Goal: Task Accomplishment & Management: Complete application form

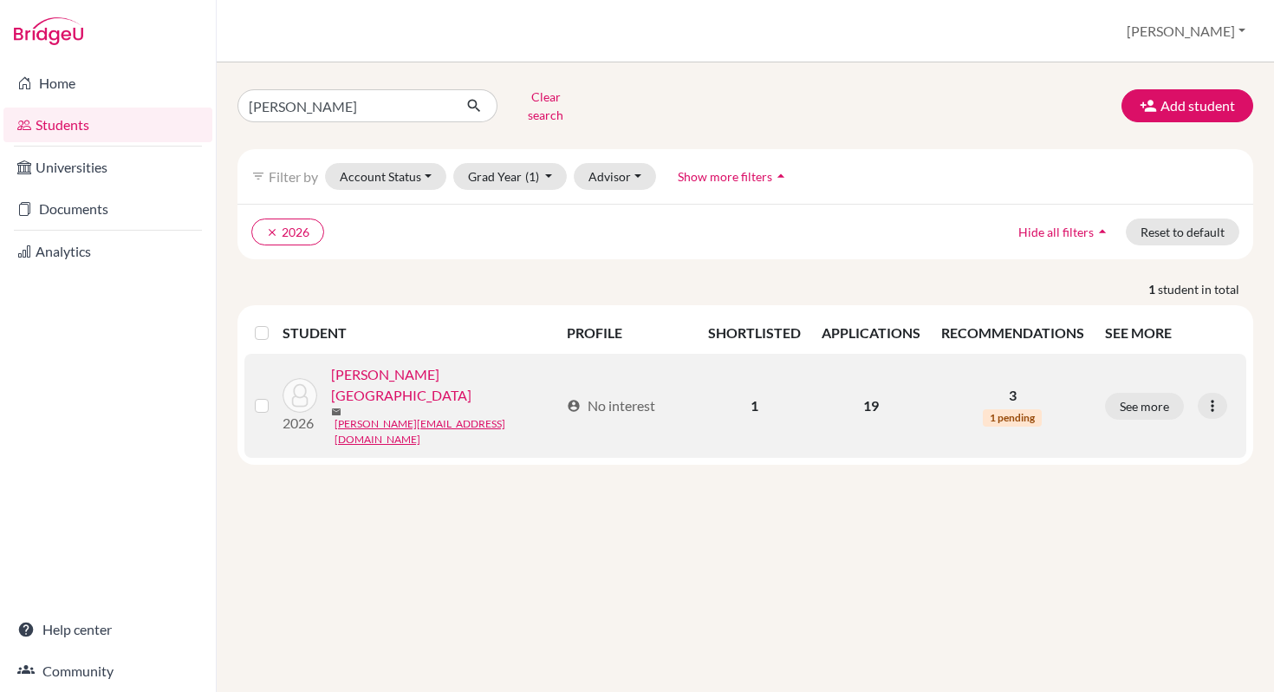
click at [366, 369] on link "[PERSON_NAME][GEOGRAPHIC_DATA]" at bounding box center [445, 385] width 228 height 42
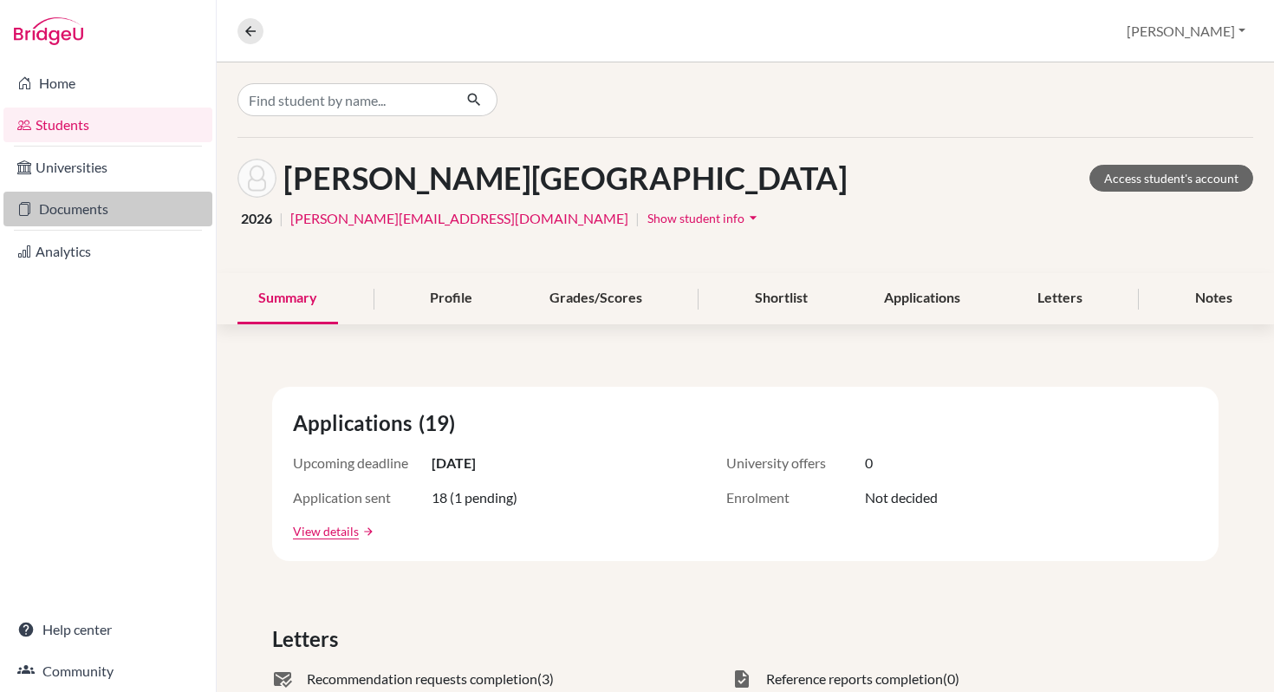
click at [69, 206] on link "Documents" at bounding box center [107, 209] width 209 height 35
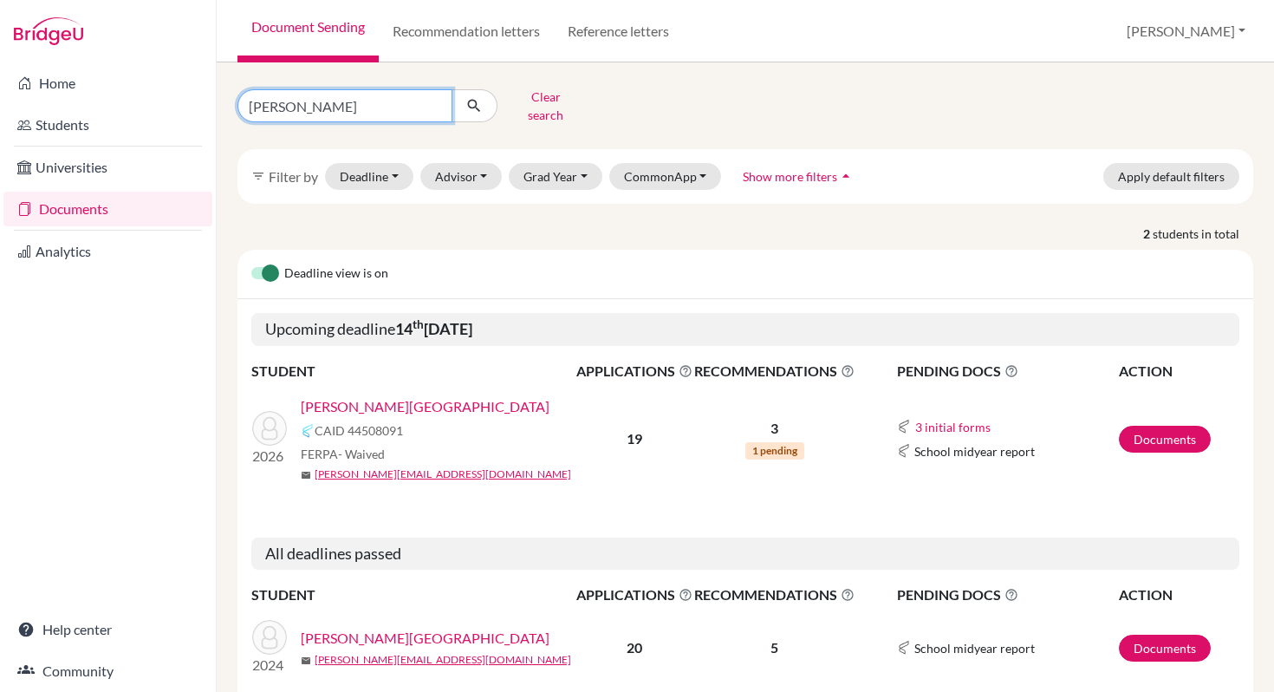
drag, startPoint x: 302, startPoint y: 105, endPoint x: 229, endPoint y: 100, distance: 73.0
click at [229, 100] on div "murphy Clear search" at bounding box center [399, 105] width 348 height 45
click at [548, 97] on button "Clear search" at bounding box center [546, 105] width 96 height 45
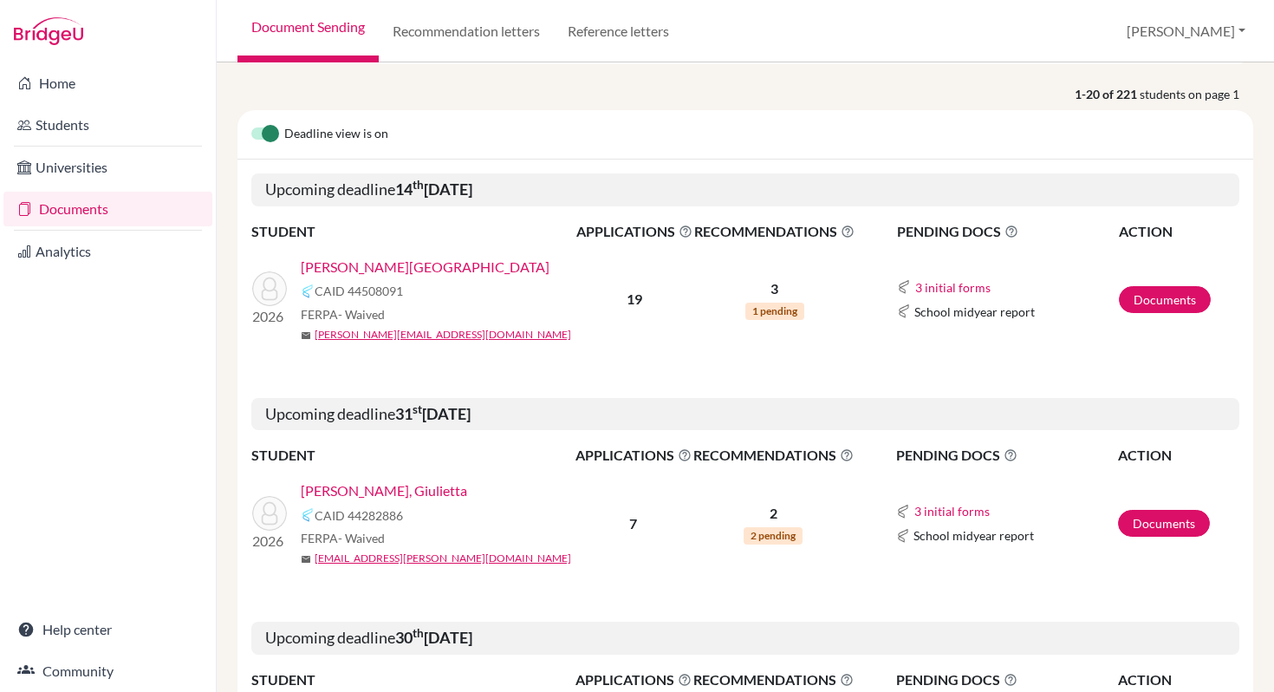
scroll to position [130, 0]
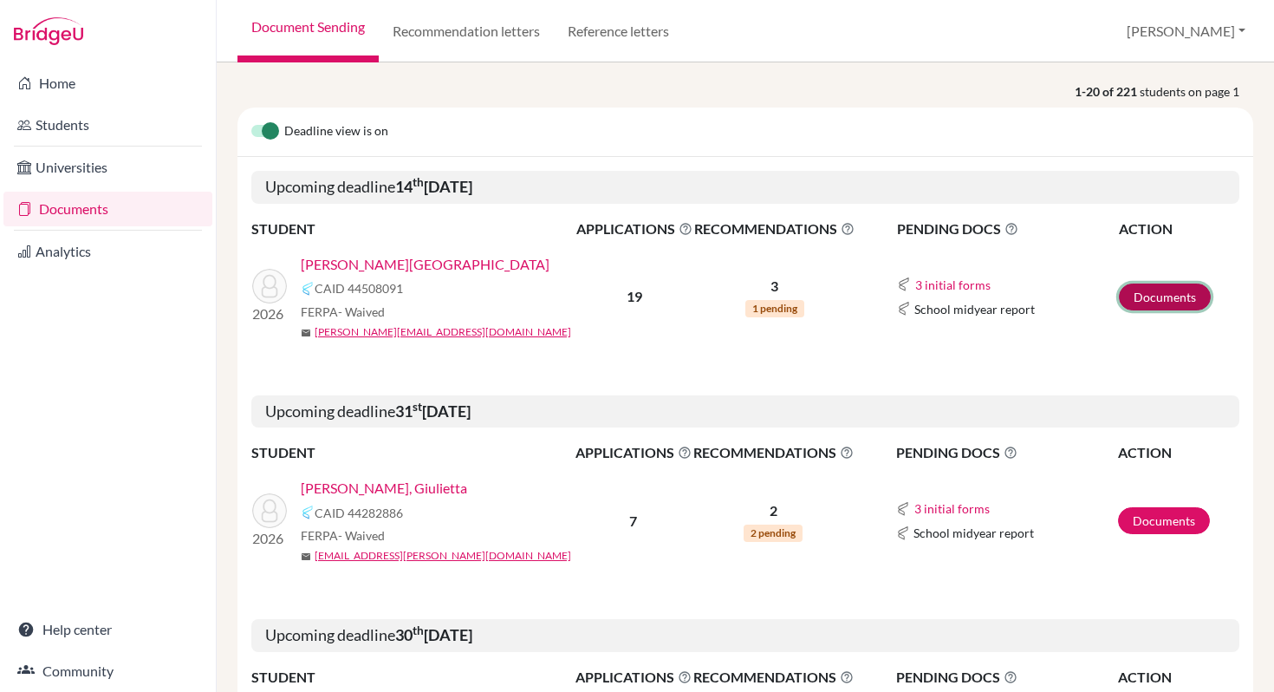
click at [1160, 297] on link "Documents" at bounding box center [1165, 297] width 92 height 27
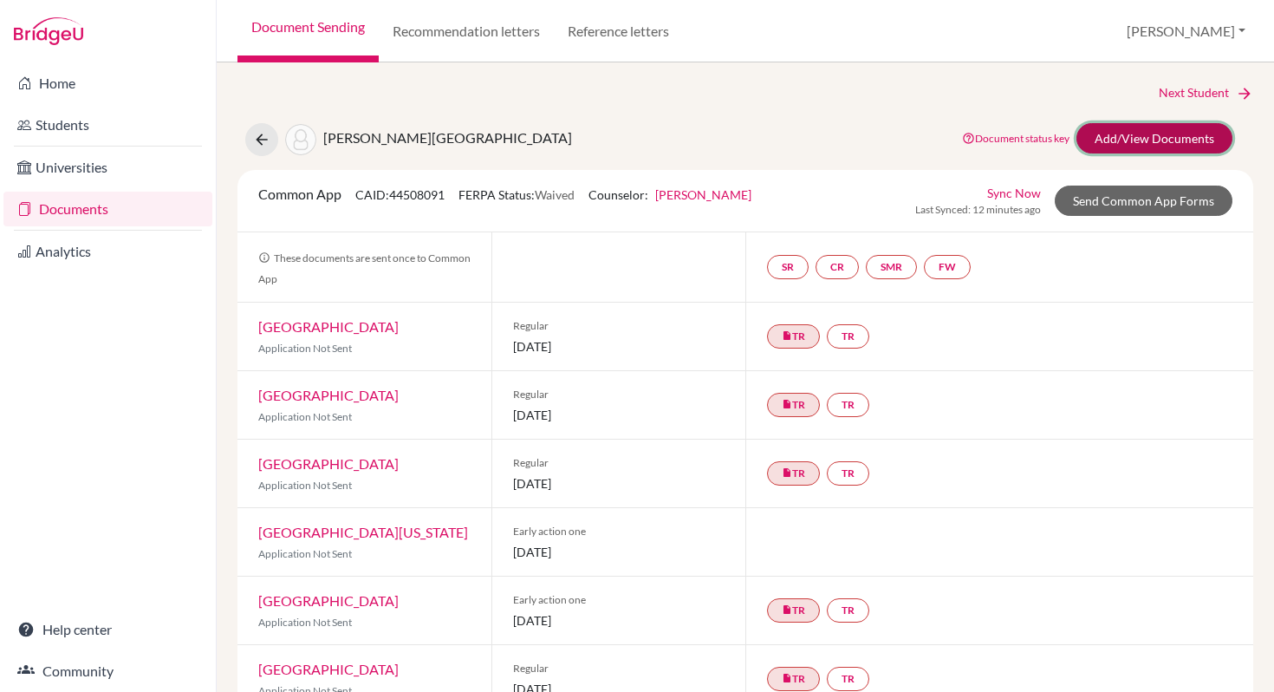
click at [1127, 138] on link "Add/View Documents" at bounding box center [1155, 138] width 156 height 30
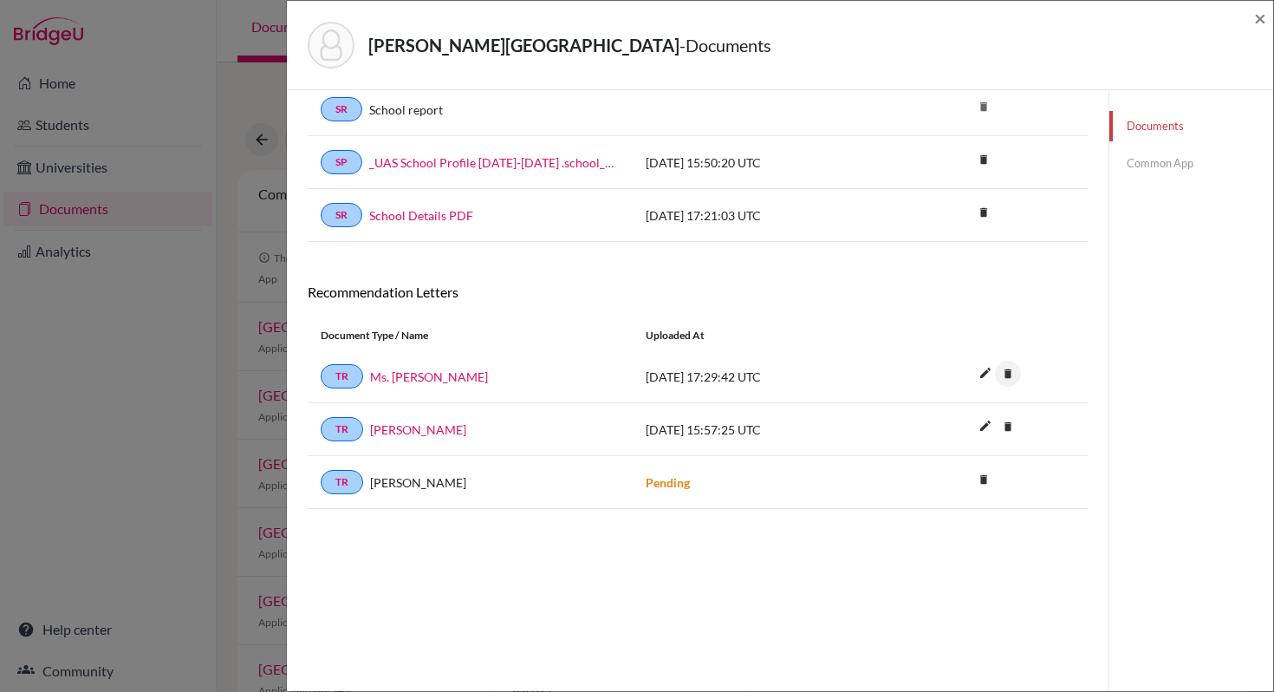
scroll to position [89, 0]
click at [397, 431] on link "Dr. Erin Mills" at bounding box center [418, 431] width 96 height 18
click at [416, 380] on link "Ms. Adriana Añon" at bounding box center [429, 378] width 118 height 18
click at [398, 434] on link "Dr. Erin Mills" at bounding box center [418, 431] width 96 height 18
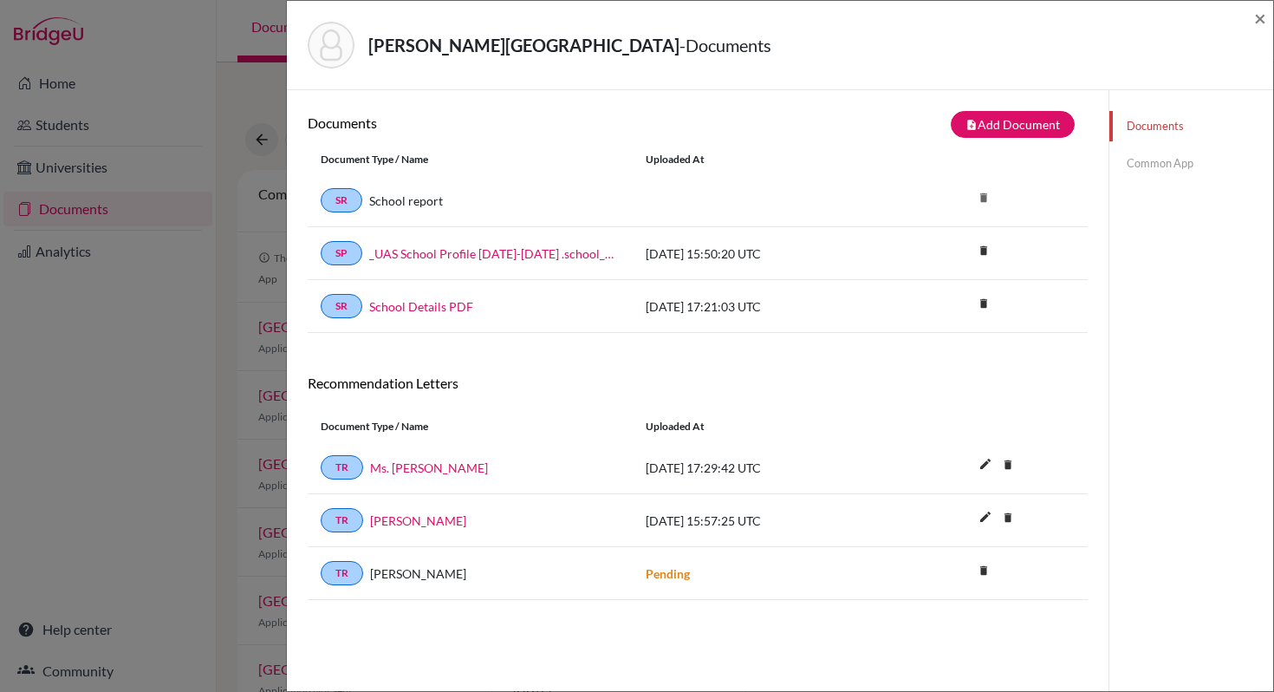
click at [1150, 163] on link "Common App" at bounding box center [1192, 163] width 164 height 30
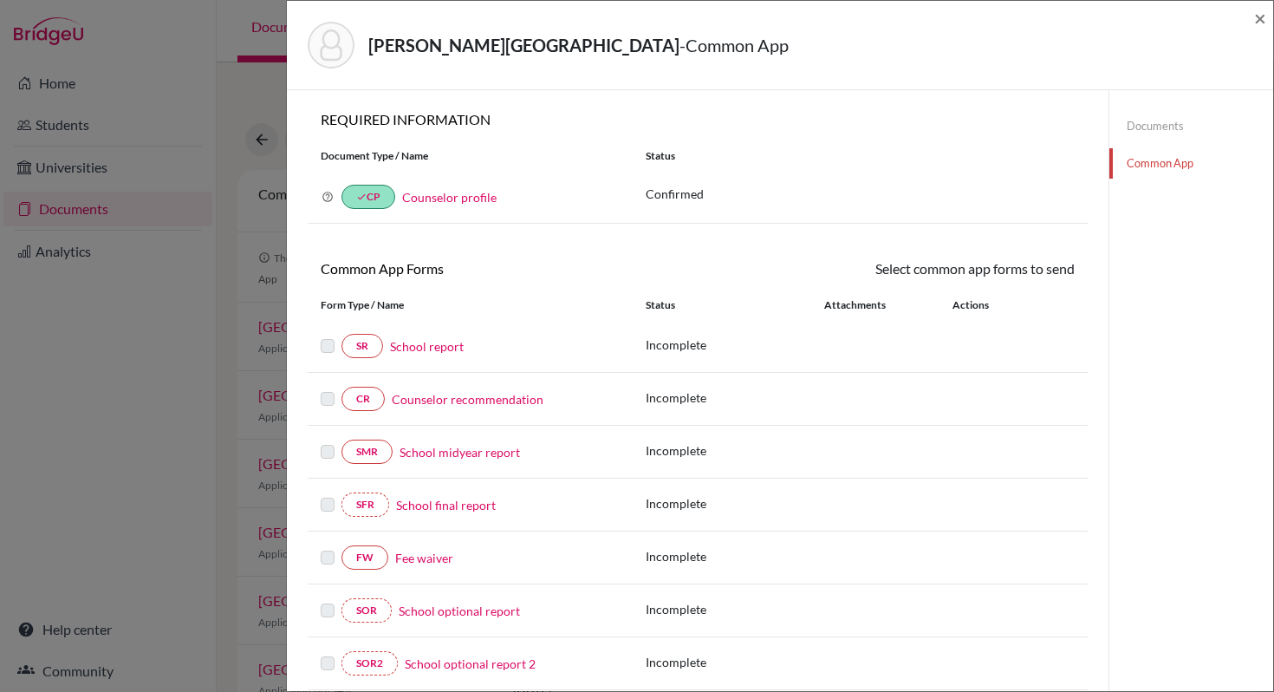
click at [424, 345] on link "School report" at bounding box center [427, 346] width 74 height 18
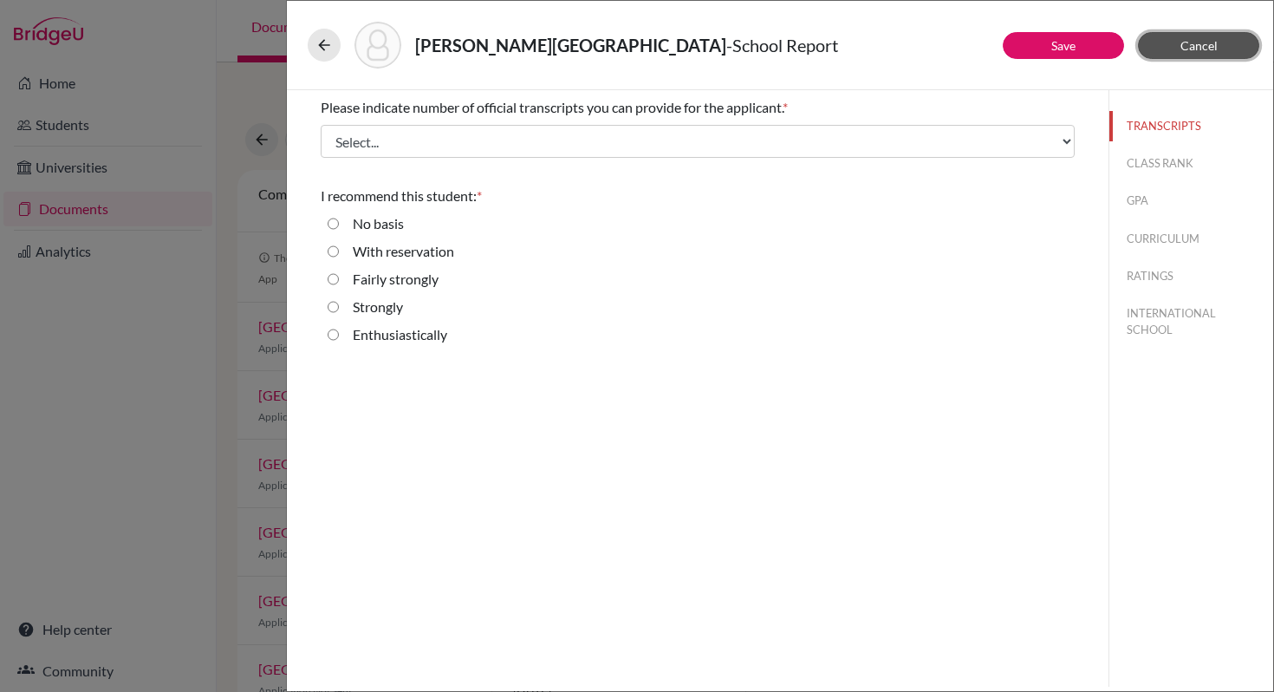
click at [1191, 46] on span "Cancel" at bounding box center [1199, 45] width 37 height 15
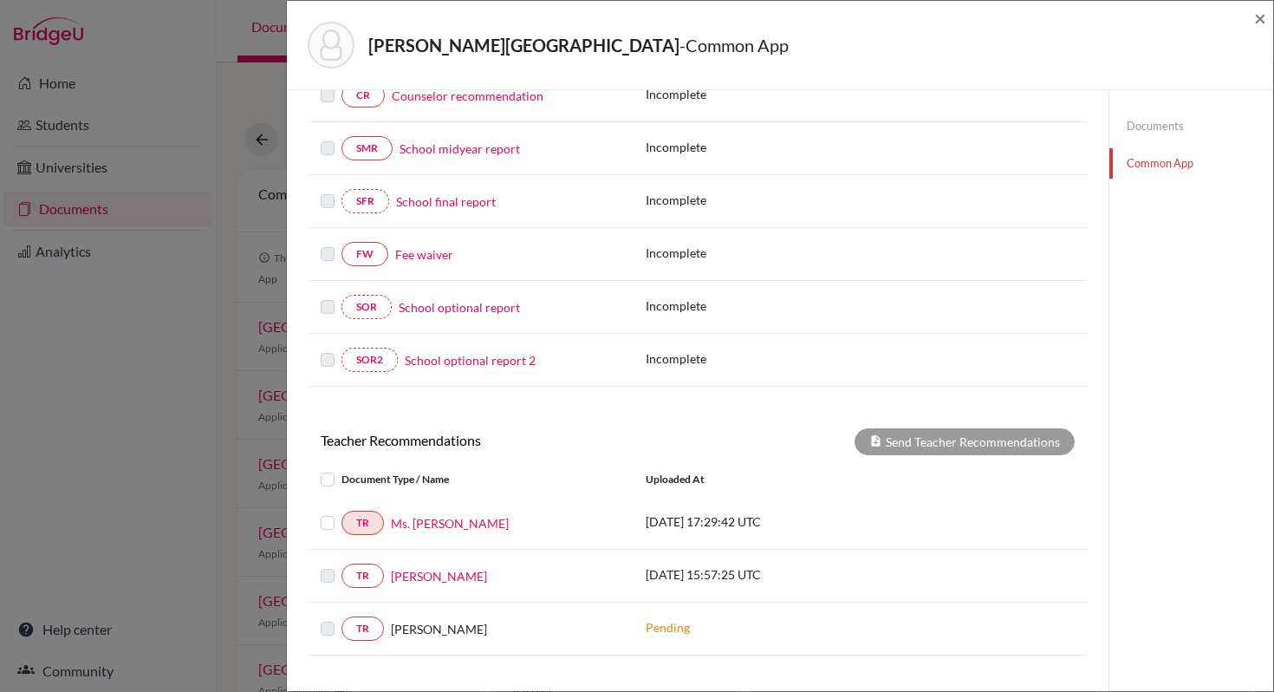
scroll to position [443, 0]
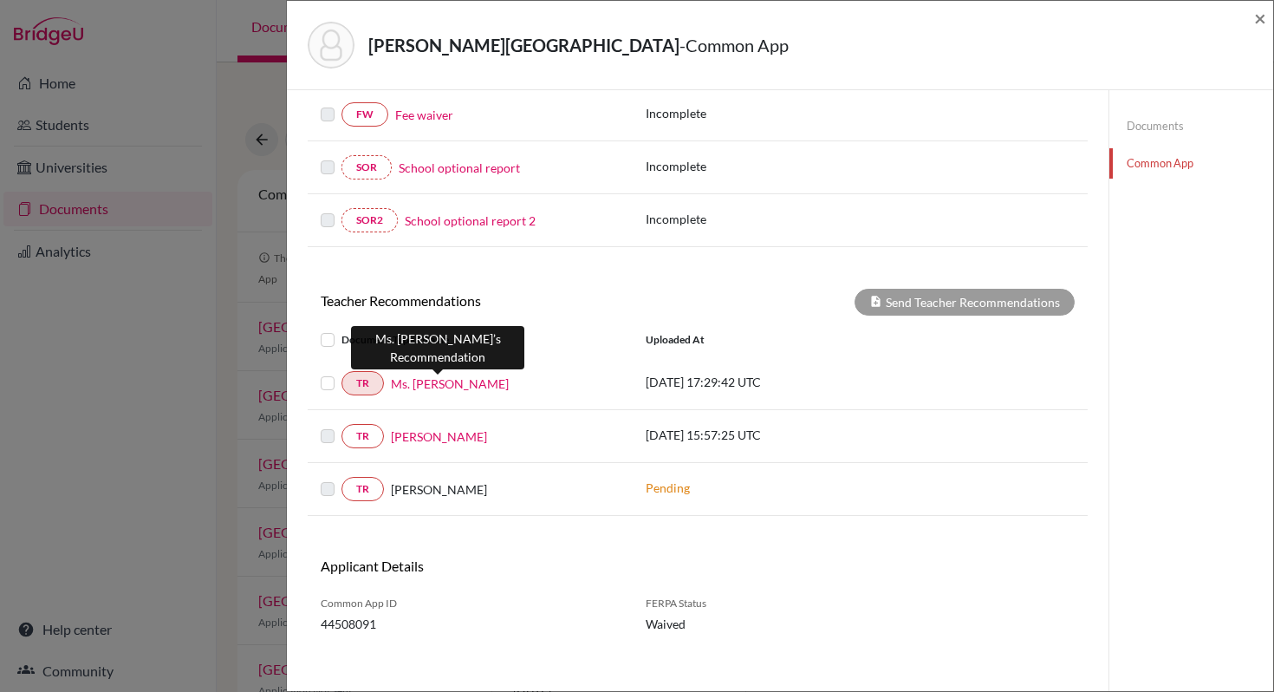
click at [460, 379] on link "Ms. Adriana Añon" at bounding box center [450, 384] width 118 height 18
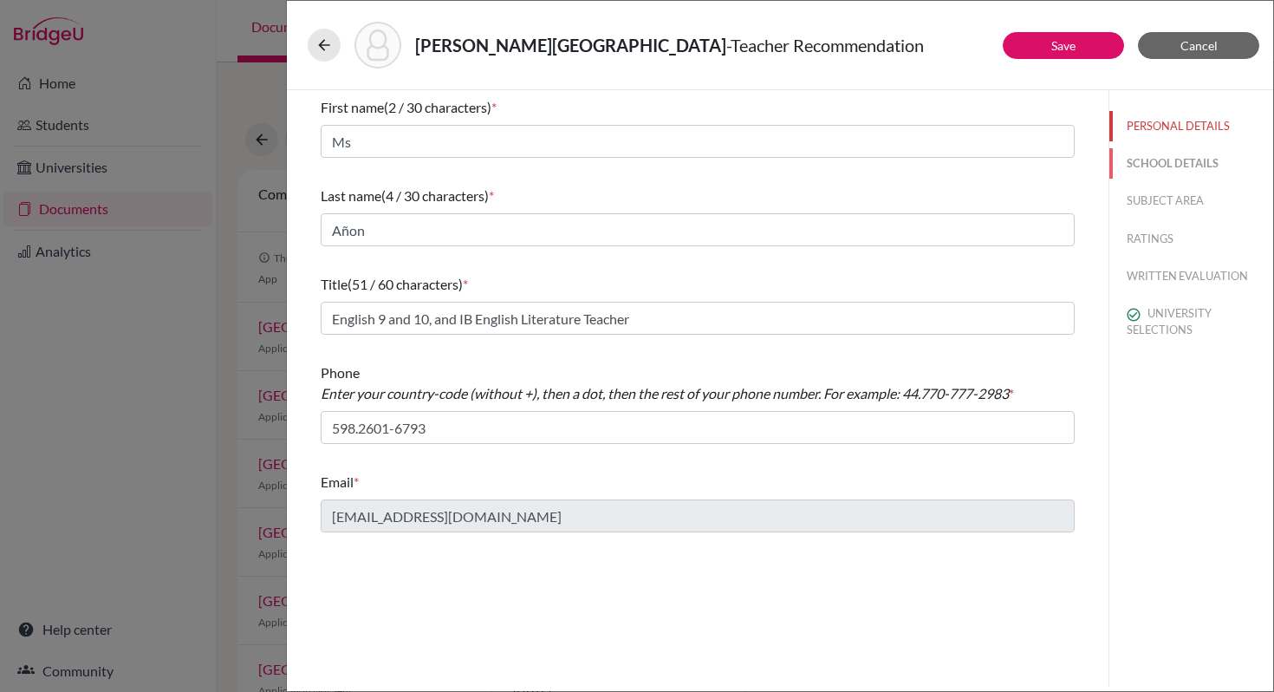
click at [1160, 161] on button "SCHOOL DETAILS" at bounding box center [1192, 163] width 164 height 30
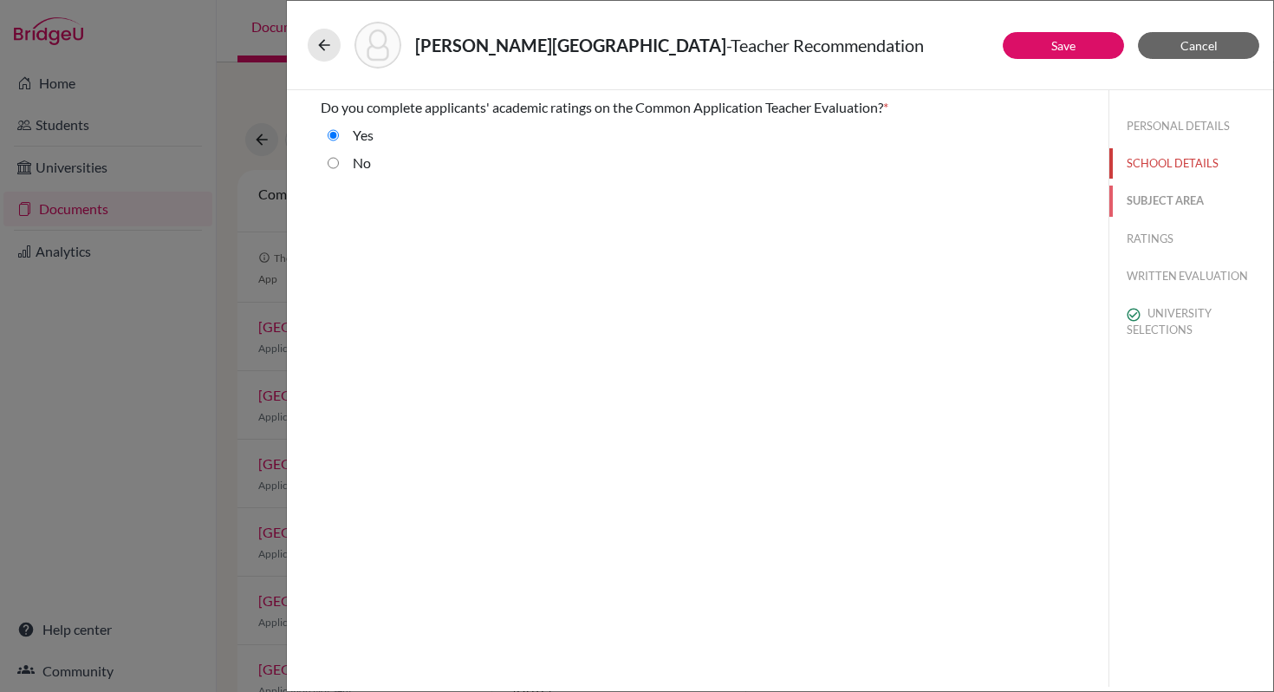
click at [1173, 202] on button "SUBJECT AREA" at bounding box center [1192, 201] width 164 height 30
select select "1"
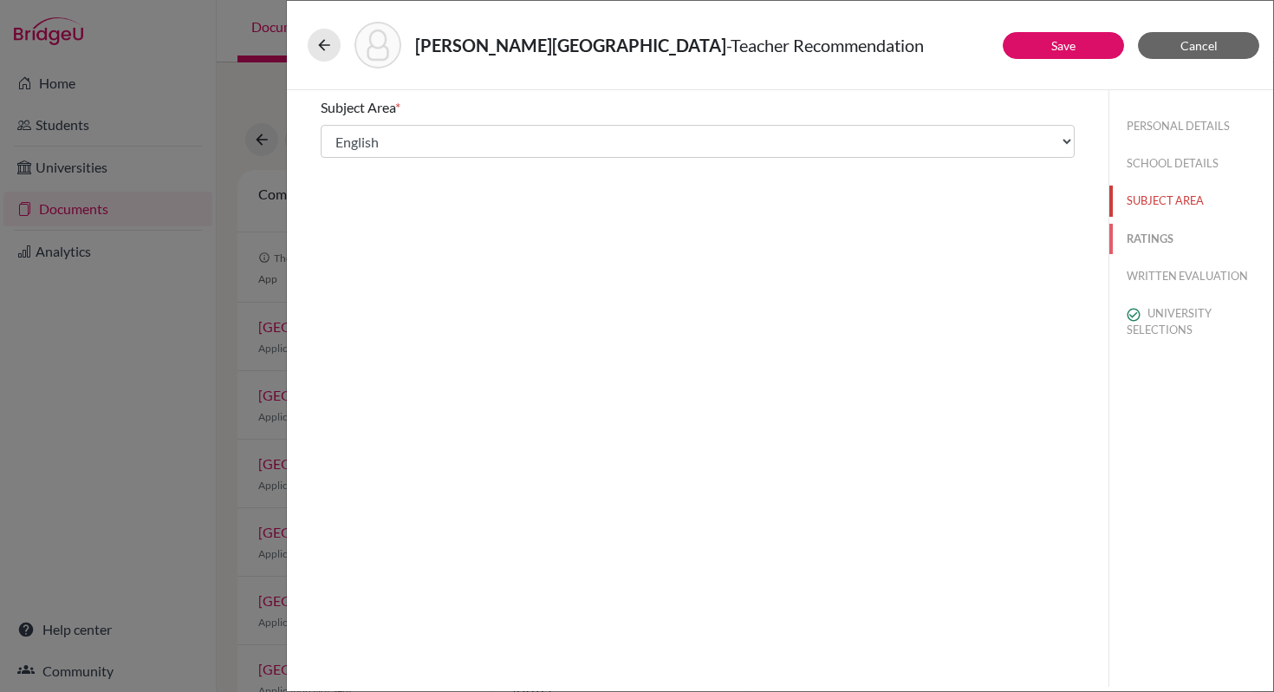
click at [1159, 239] on button "RATINGS" at bounding box center [1192, 239] width 164 height 30
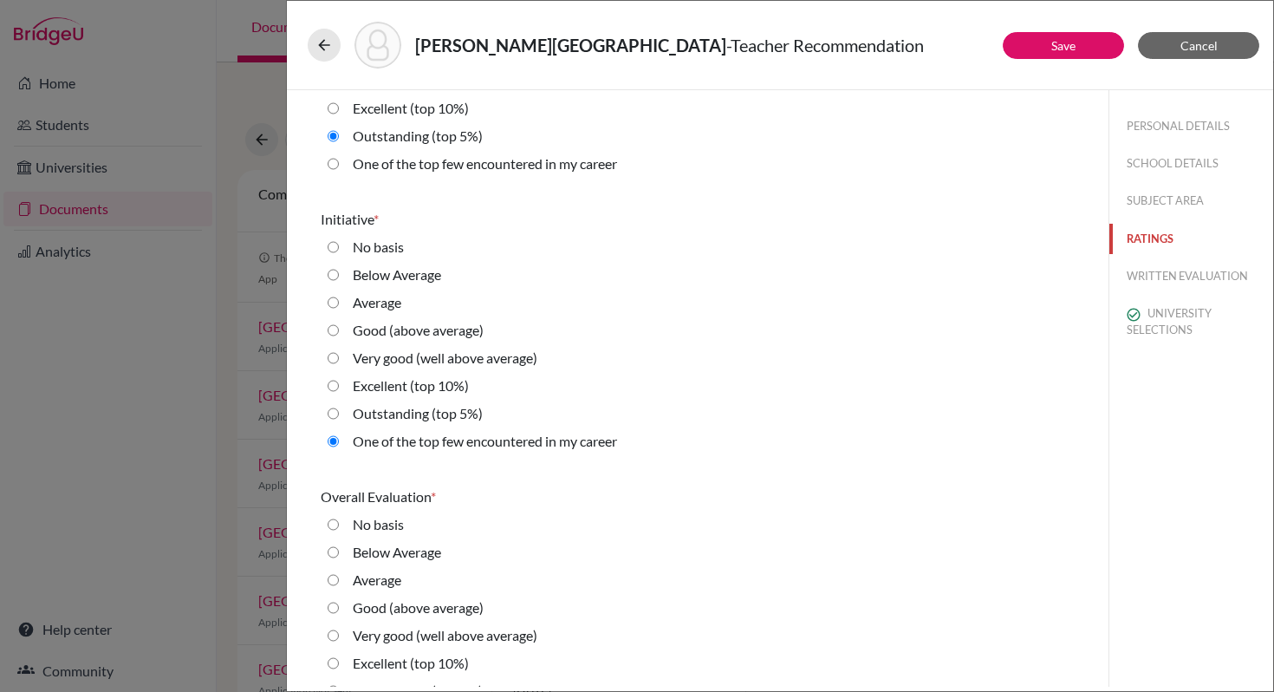
scroll to position [3829, 0]
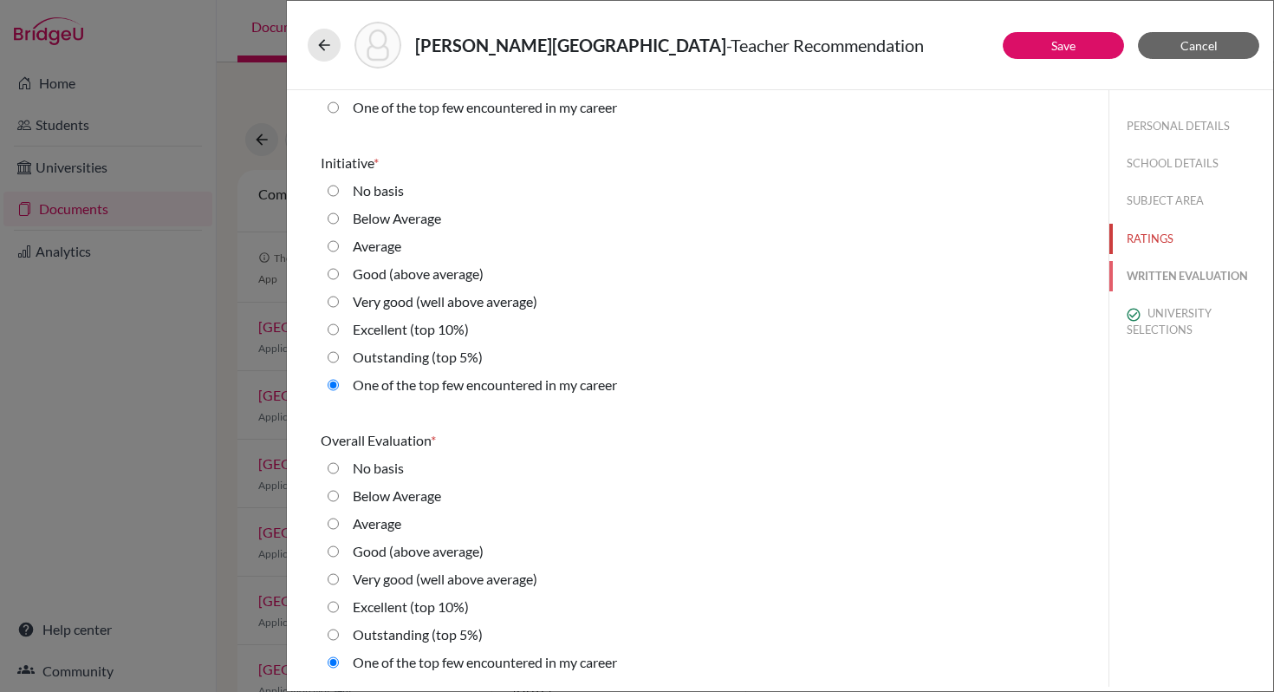
click at [1151, 277] on button "WRITTEN EVALUATION" at bounding box center [1192, 276] width 164 height 30
radio basis "true"
radio Average "true"
radio input "true"
radio average\) "true"
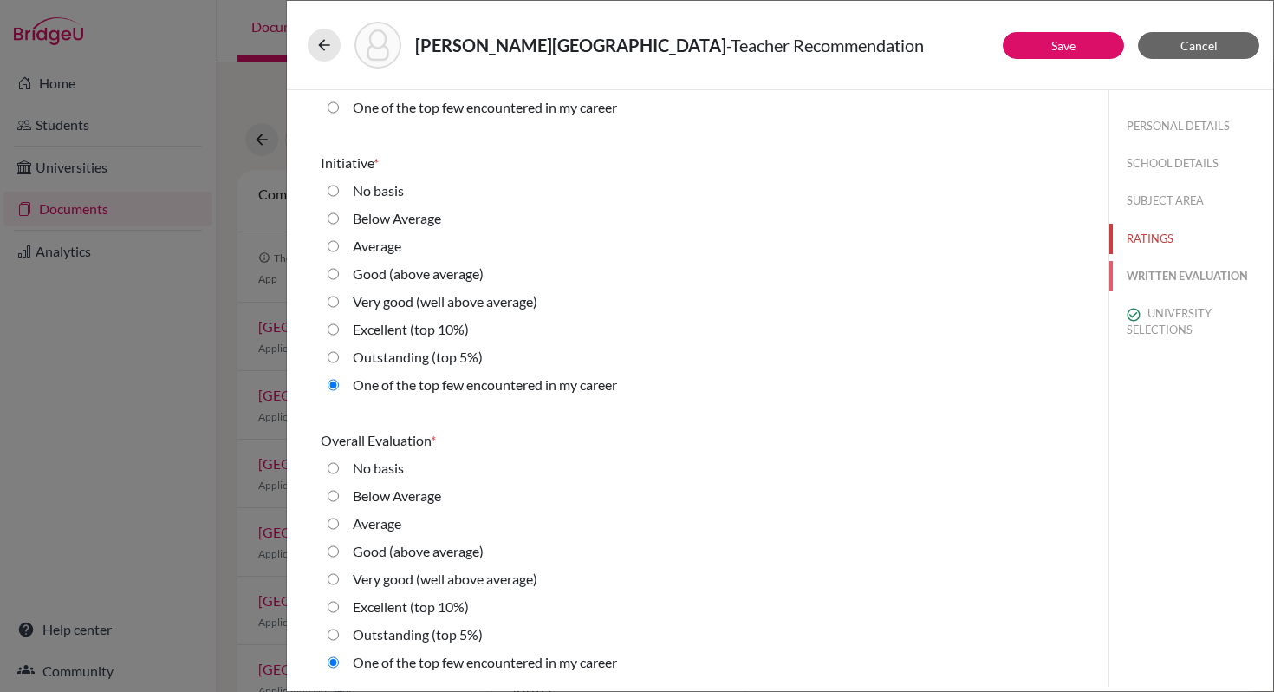
scroll to position [0, 0]
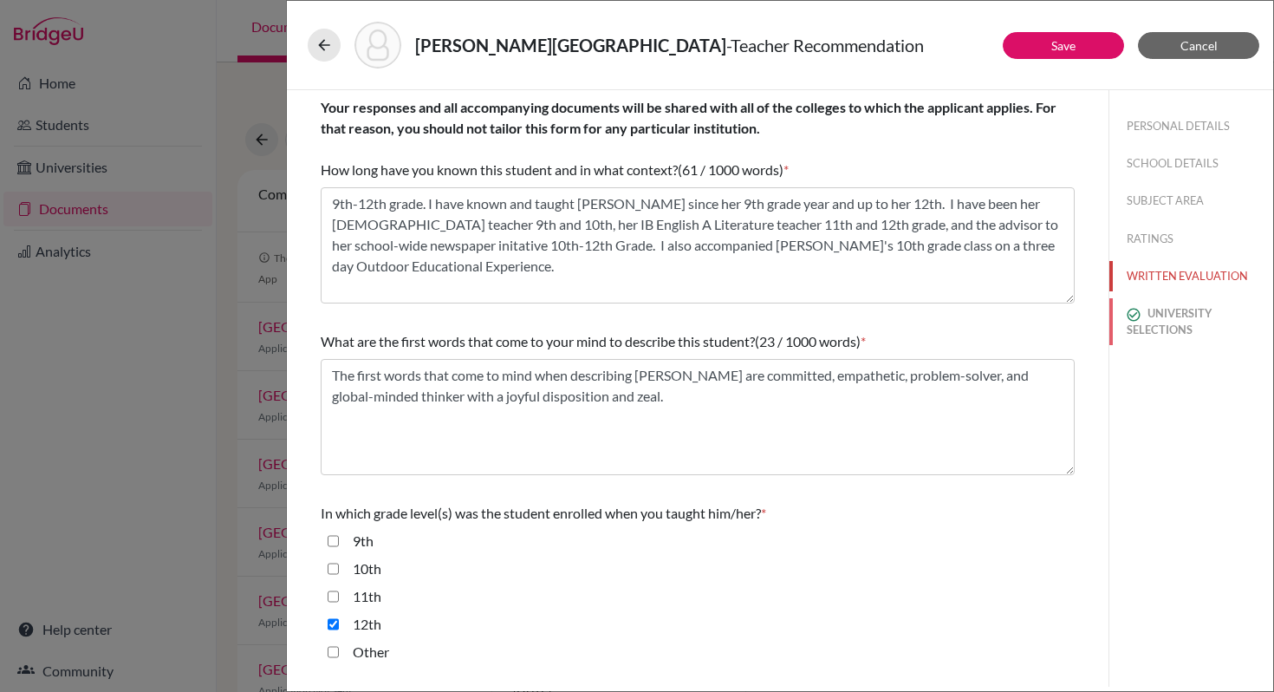
click at [1163, 312] on button "UNIVERSITY SELECTIONS" at bounding box center [1192, 321] width 164 height 47
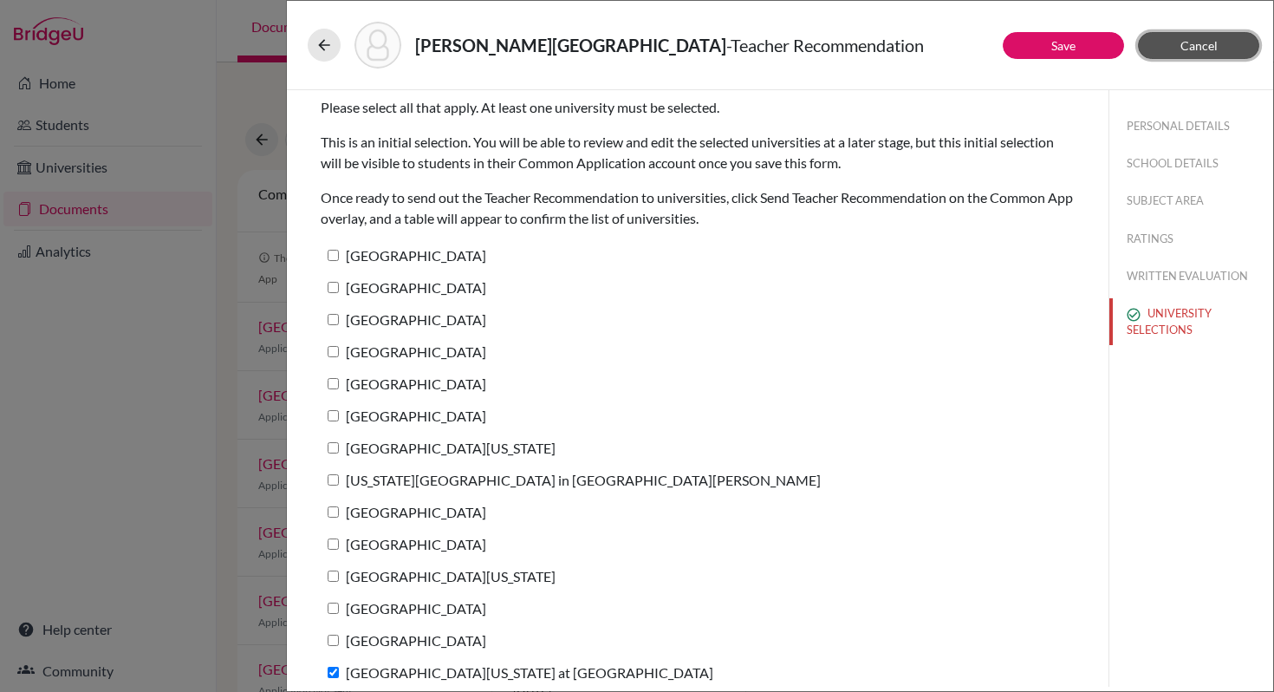
click at [1191, 43] on span "Cancel" at bounding box center [1199, 45] width 37 height 15
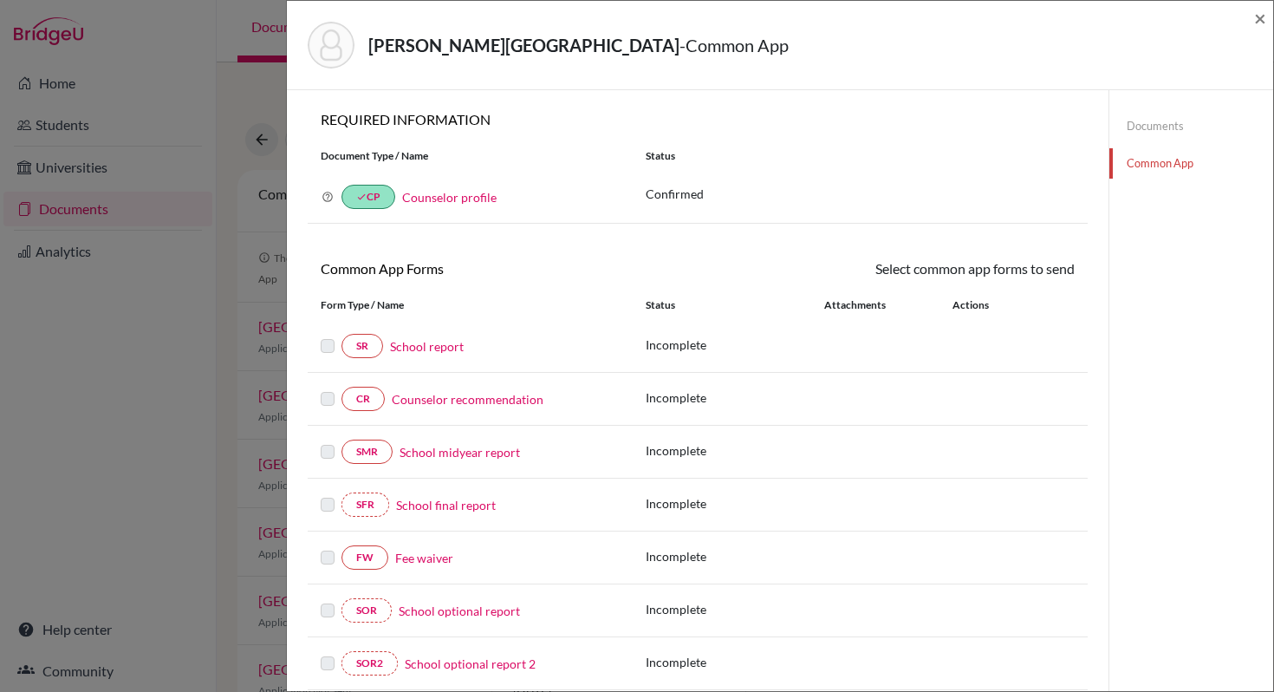
click at [1151, 163] on link "Common App" at bounding box center [1192, 163] width 164 height 30
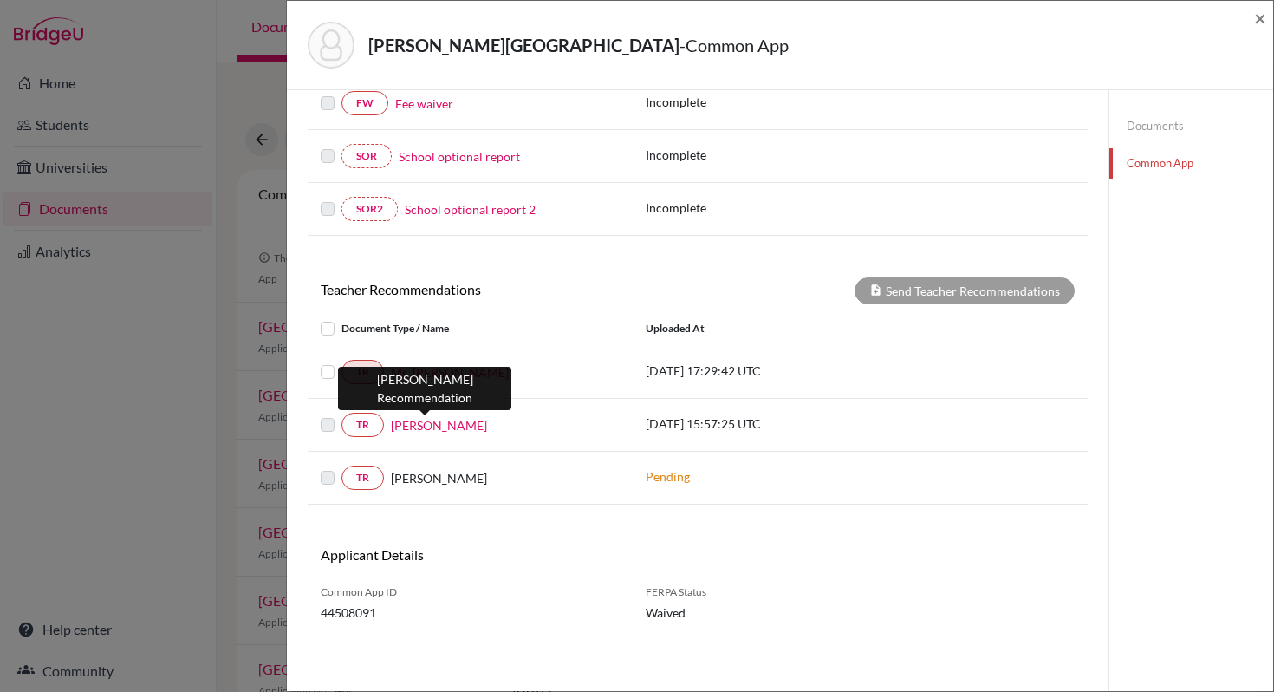
click at [420, 423] on link "Dr. Erin Mills" at bounding box center [439, 425] width 96 height 18
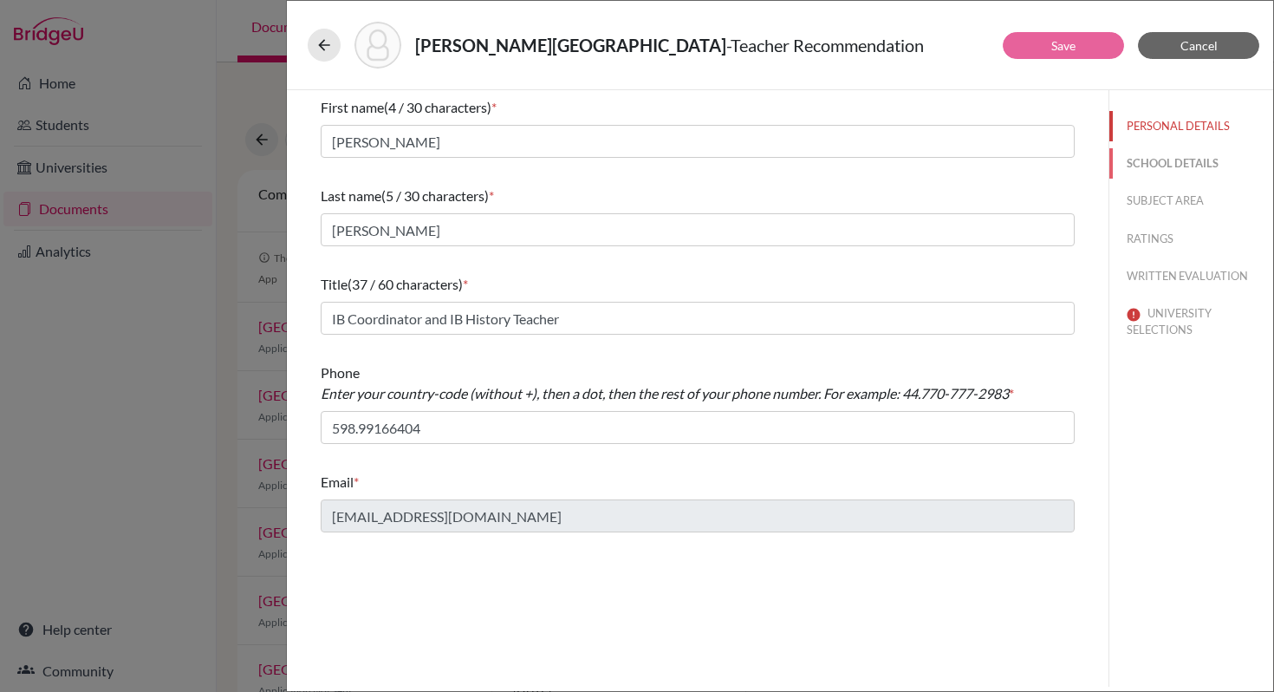
click at [1143, 165] on button "SCHOOL DETAILS" at bounding box center [1192, 163] width 164 height 30
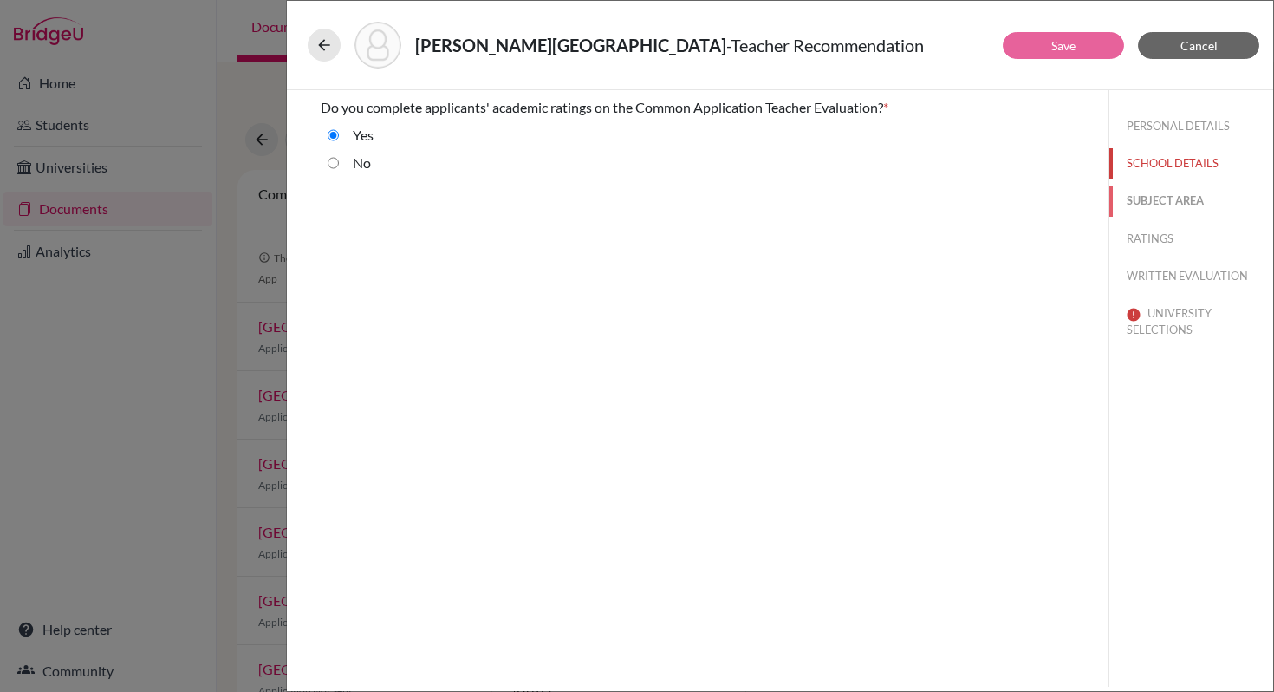
click at [1156, 196] on button "SUBJECT AREA" at bounding box center [1192, 201] width 164 height 30
select select "4"
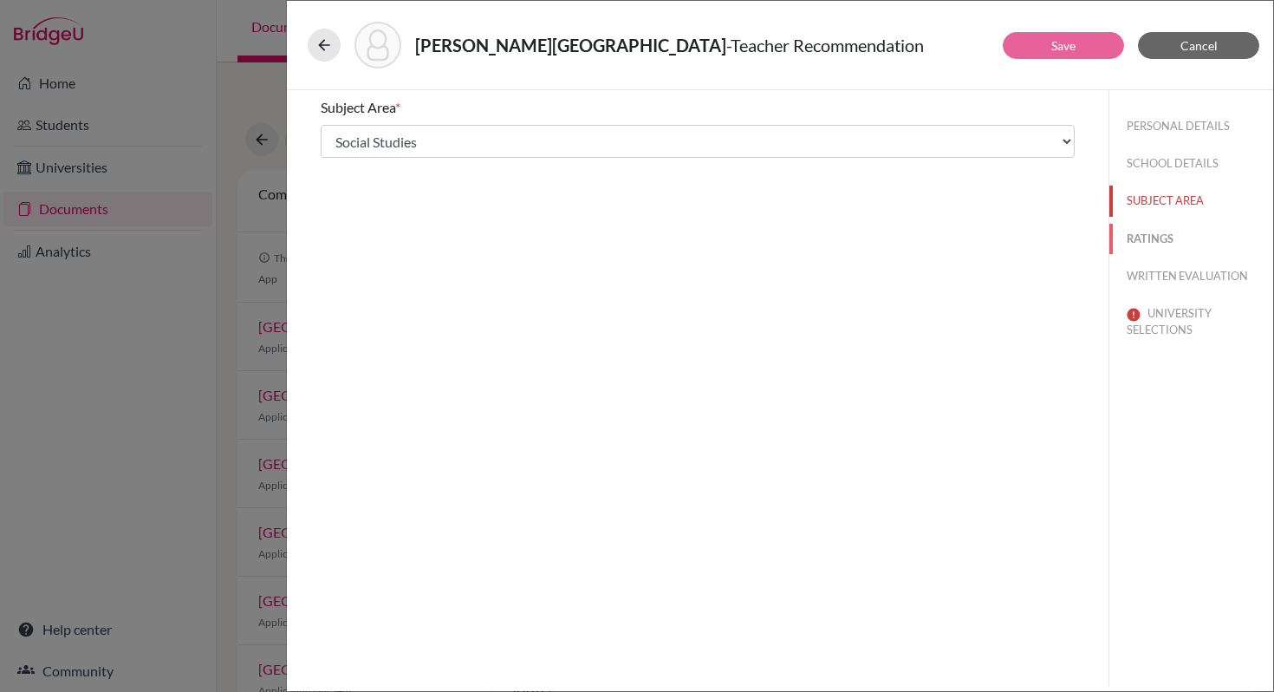
click at [1146, 238] on button "RATINGS" at bounding box center [1192, 239] width 164 height 30
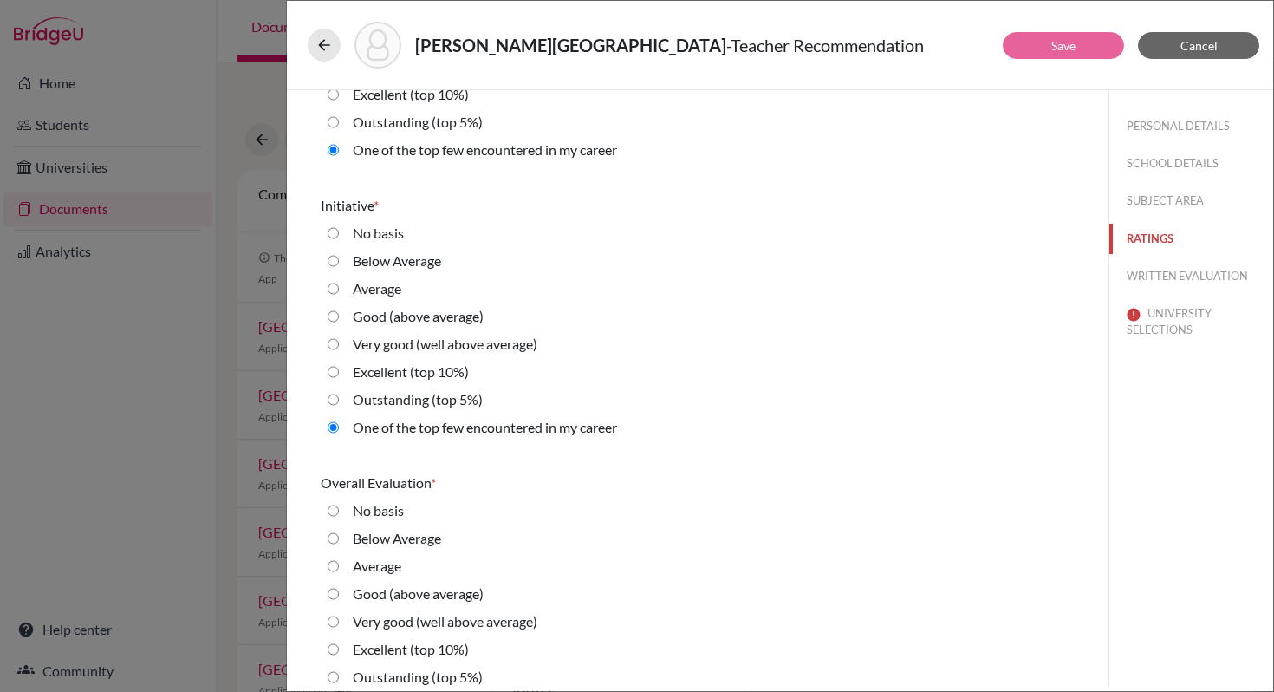
scroll to position [3829, 0]
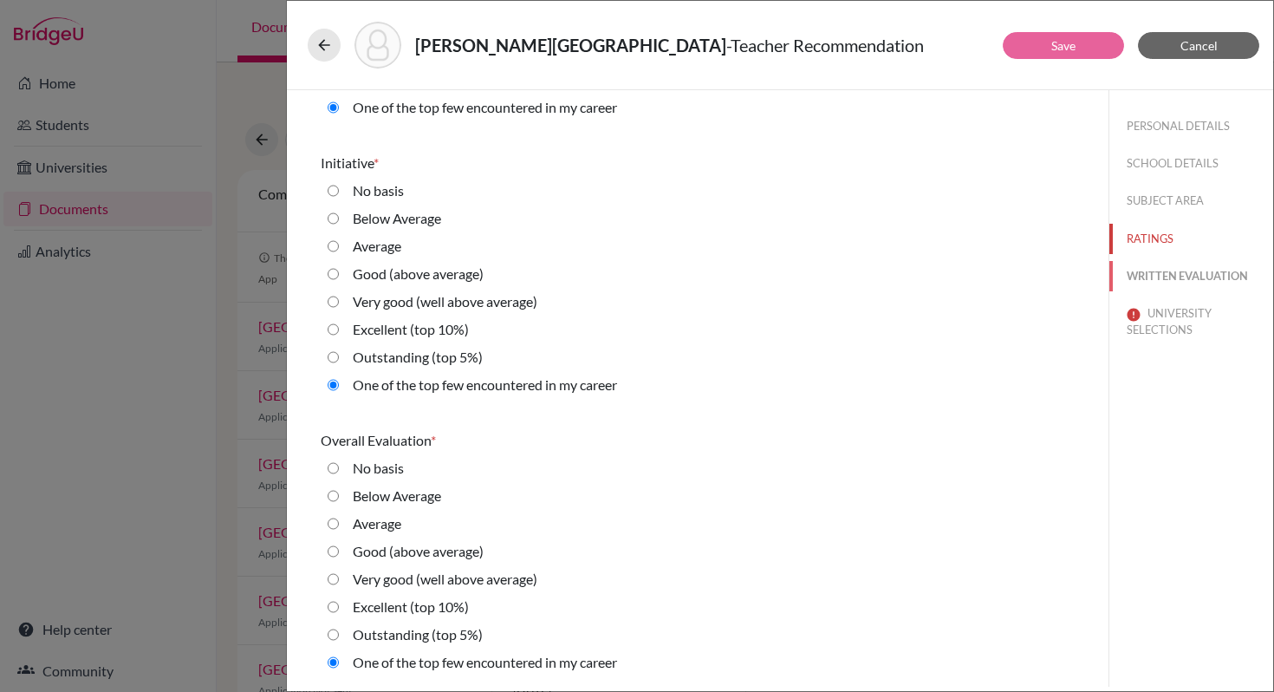
click at [1161, 270] on button "WRITTEN EVALUATION" at bounding box center [1192, 276] width 164 height 30
radio Average "true"
radio input "true"
radio average\) "true"
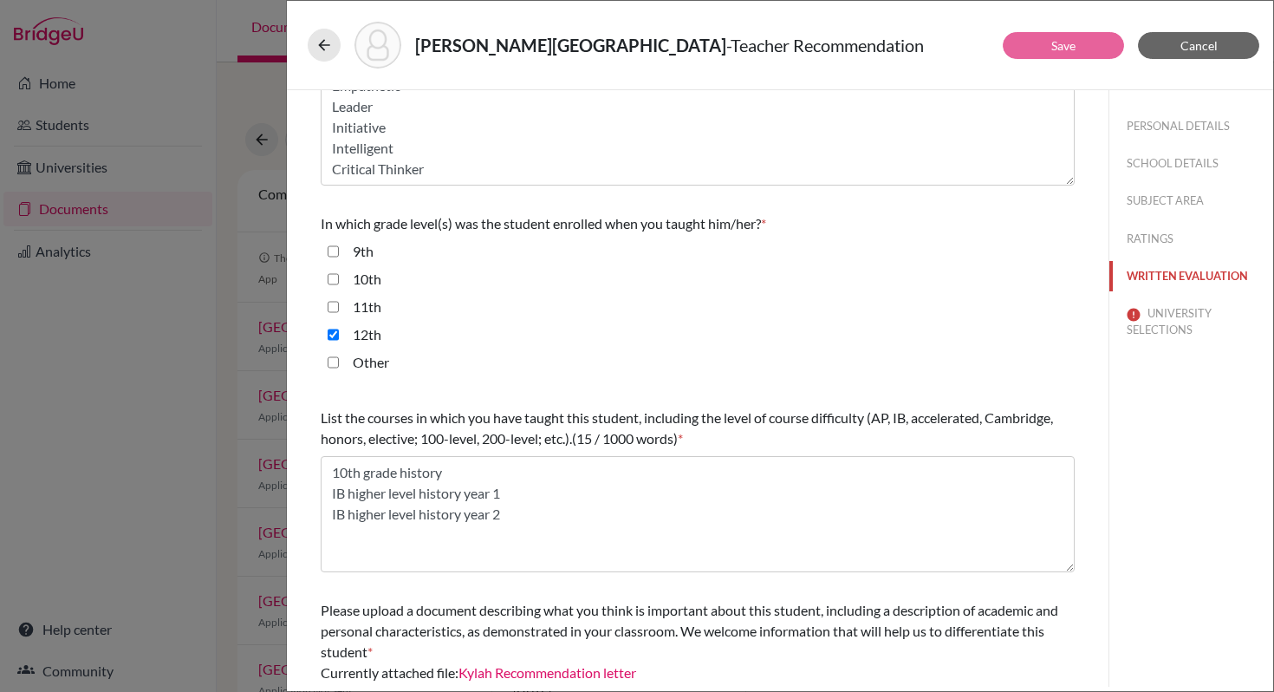
scroll to position [405, 0]
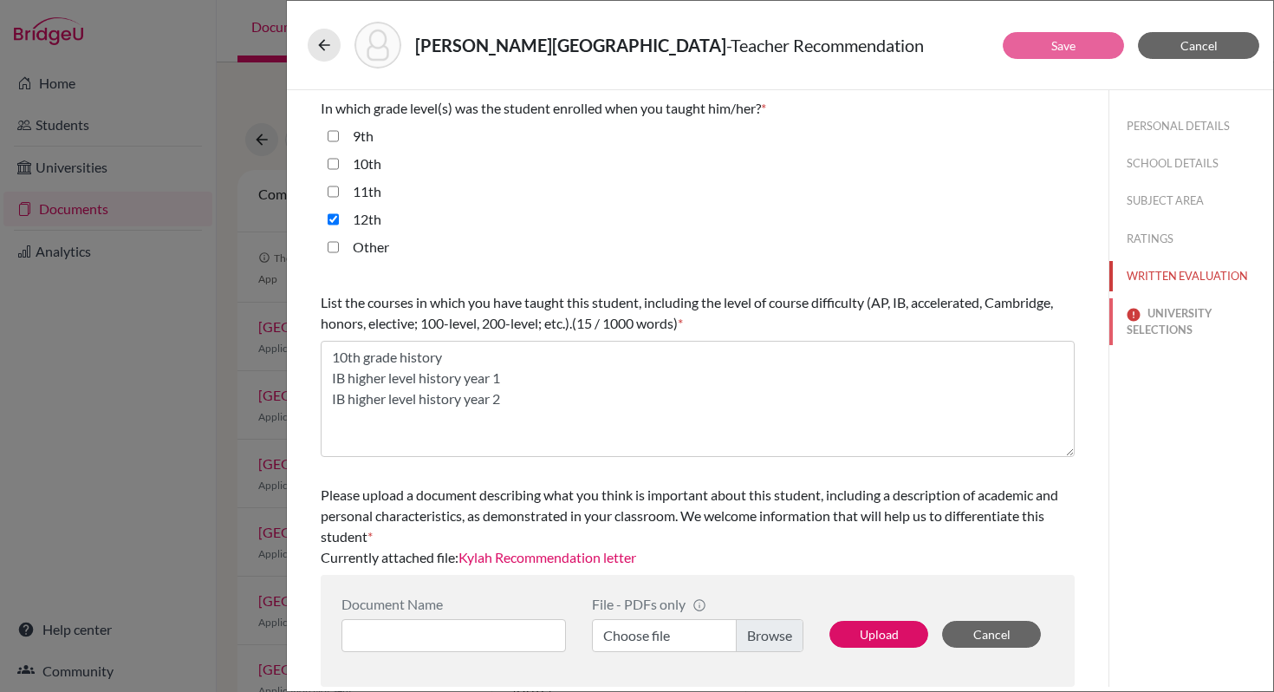
click at [1171, 312] on button "UNIVERSITY SELECTIONS" at bounding box center [1192, 321] width 164 height 47
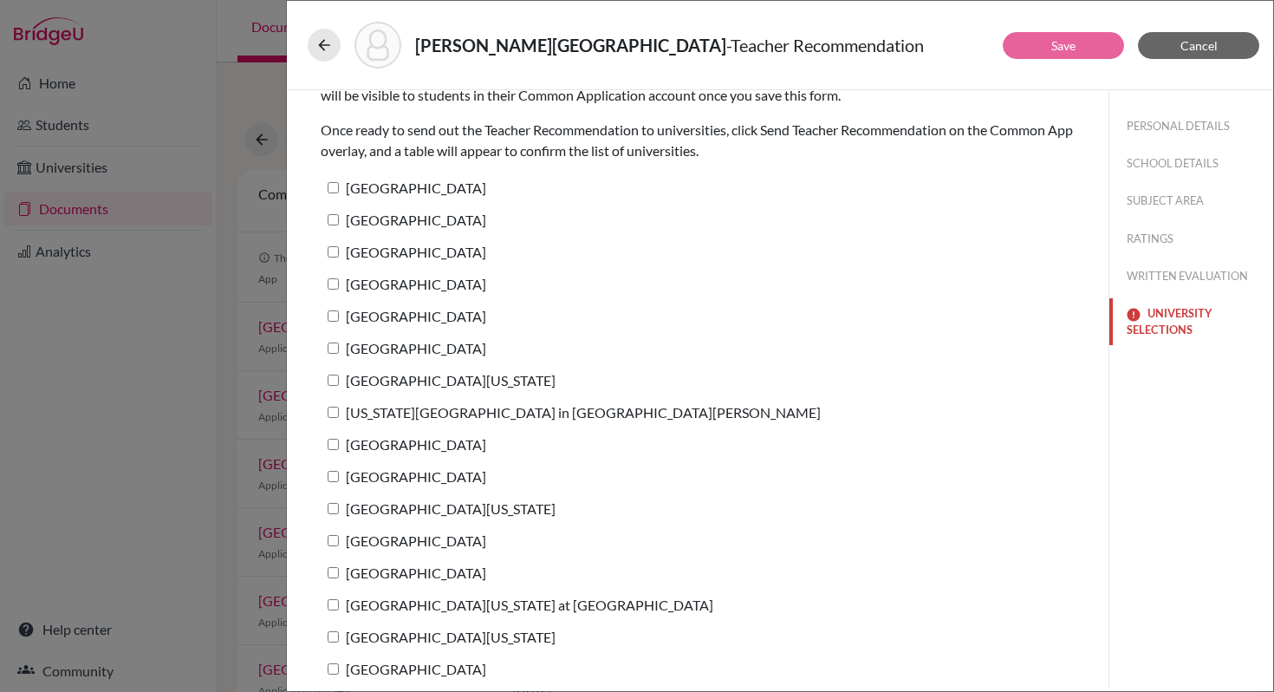
scroll to position [140, 0]
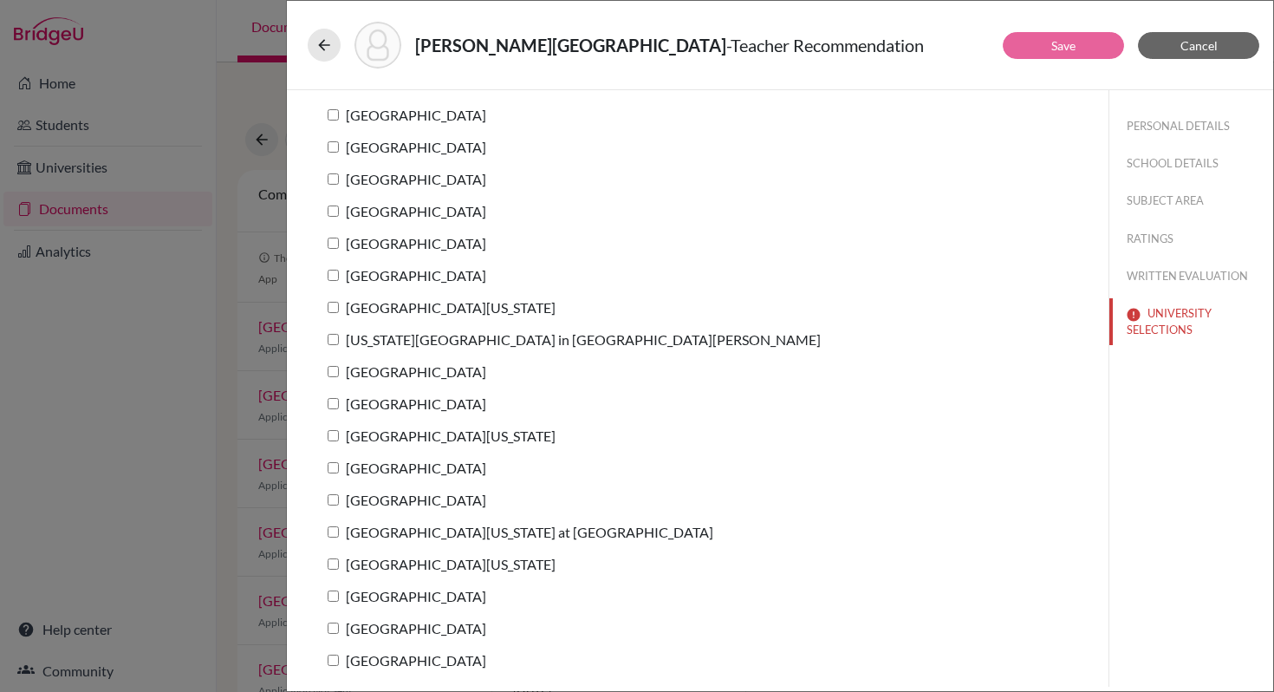
click at [333, 532] on input "University of North Carolina at Chapel Hill" at bounding box center [333, 531] width 11 height 11
checkbox input "true"
click at [1063, 49] on link "Save" at bounding box center [1064, 45] width 24 height 15
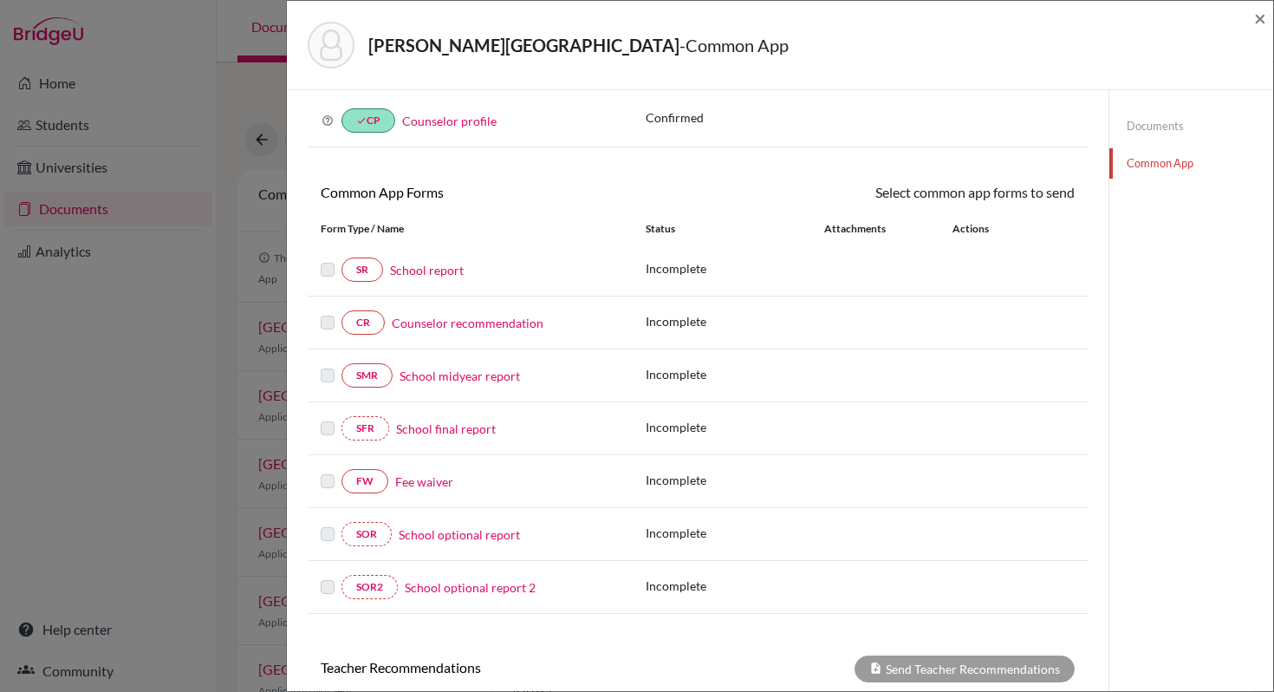
scroll to position [77, 0]
click at [447, 322] on link "Counselor recommendation" at bounding box center [468, 322] width 152 height 18
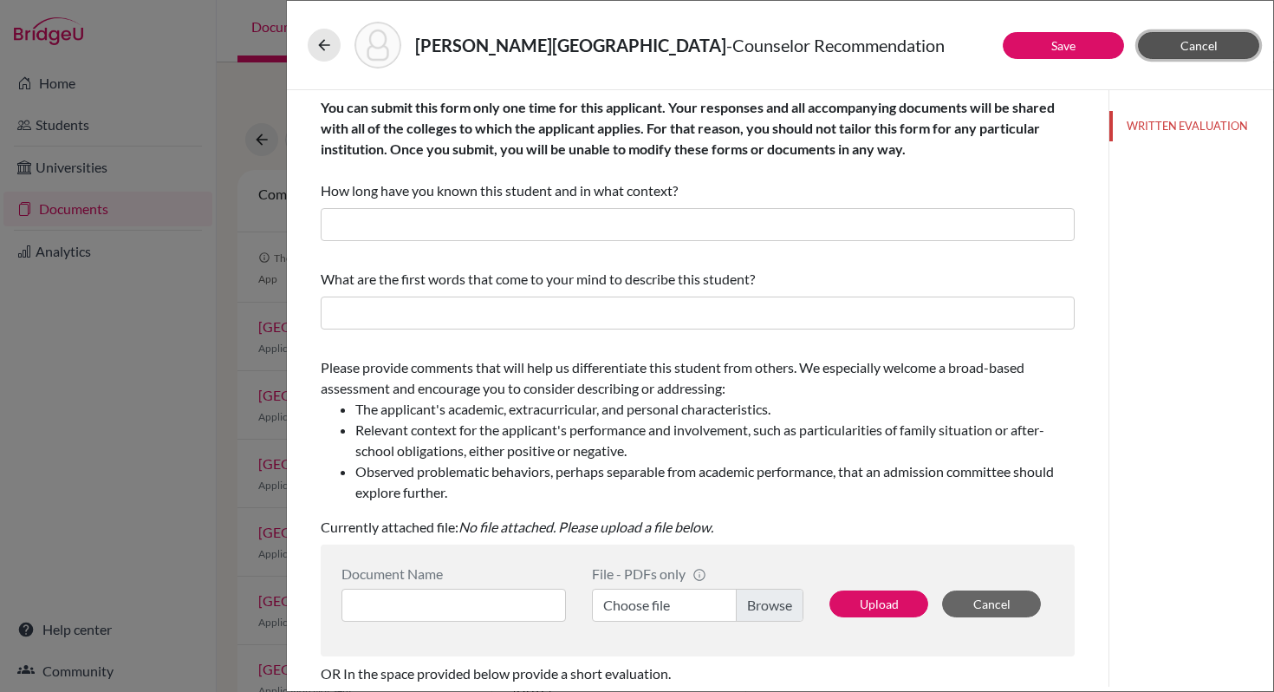
click at [1203, 46] on span "Cancel" at bounding box center [1199, 45] width 37 height 15
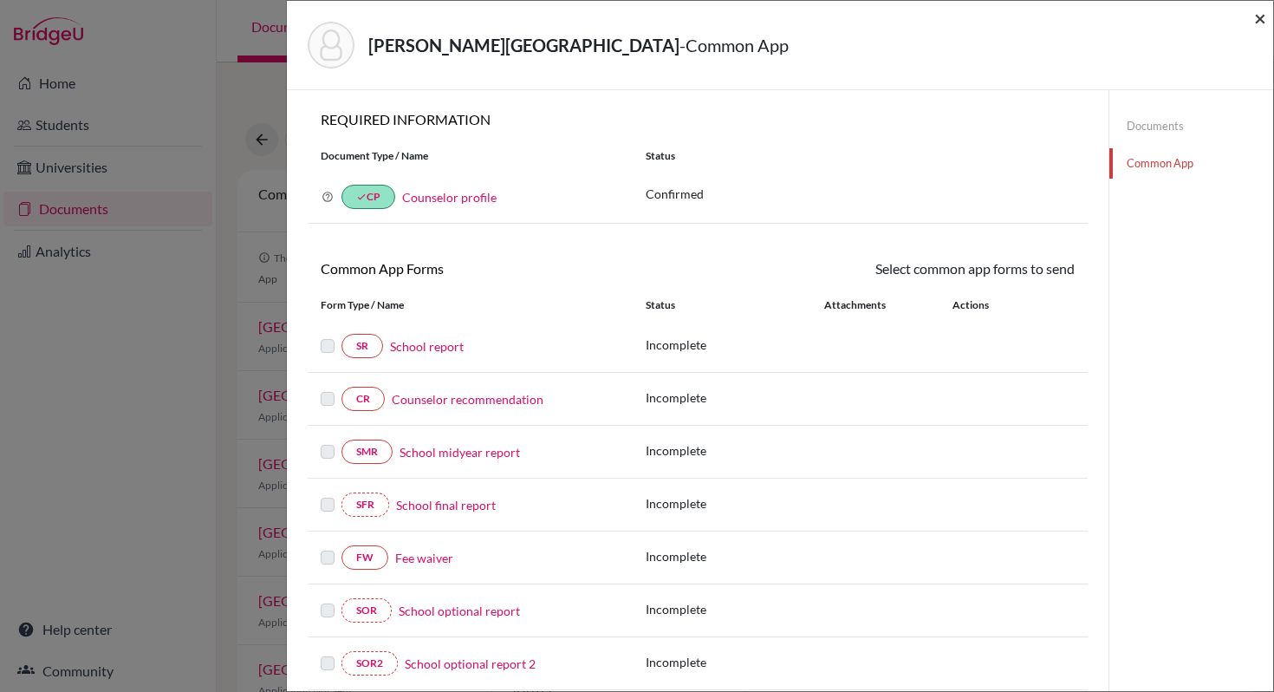
click at [1260, 19] on span "×" at bounding box center [1261, 17] width 12 height 25
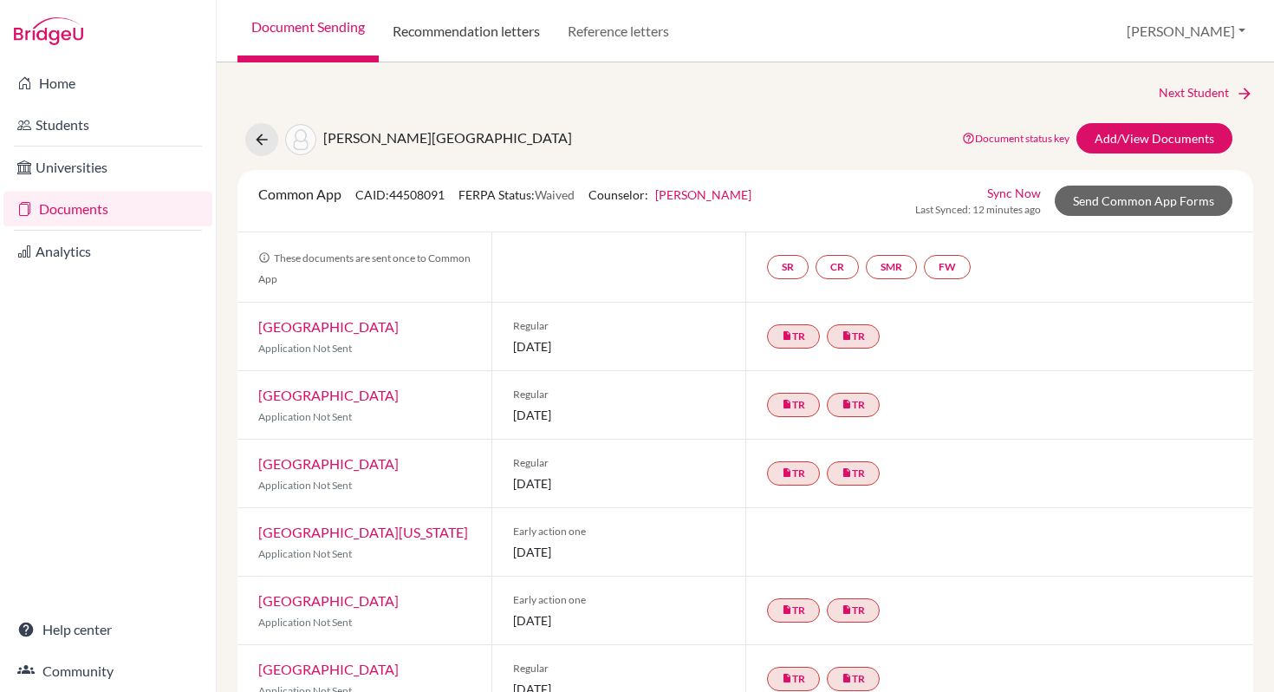
click at [464, 28] on link "Recommendation letters" at bounding box center [466, 31] width 175 height 62
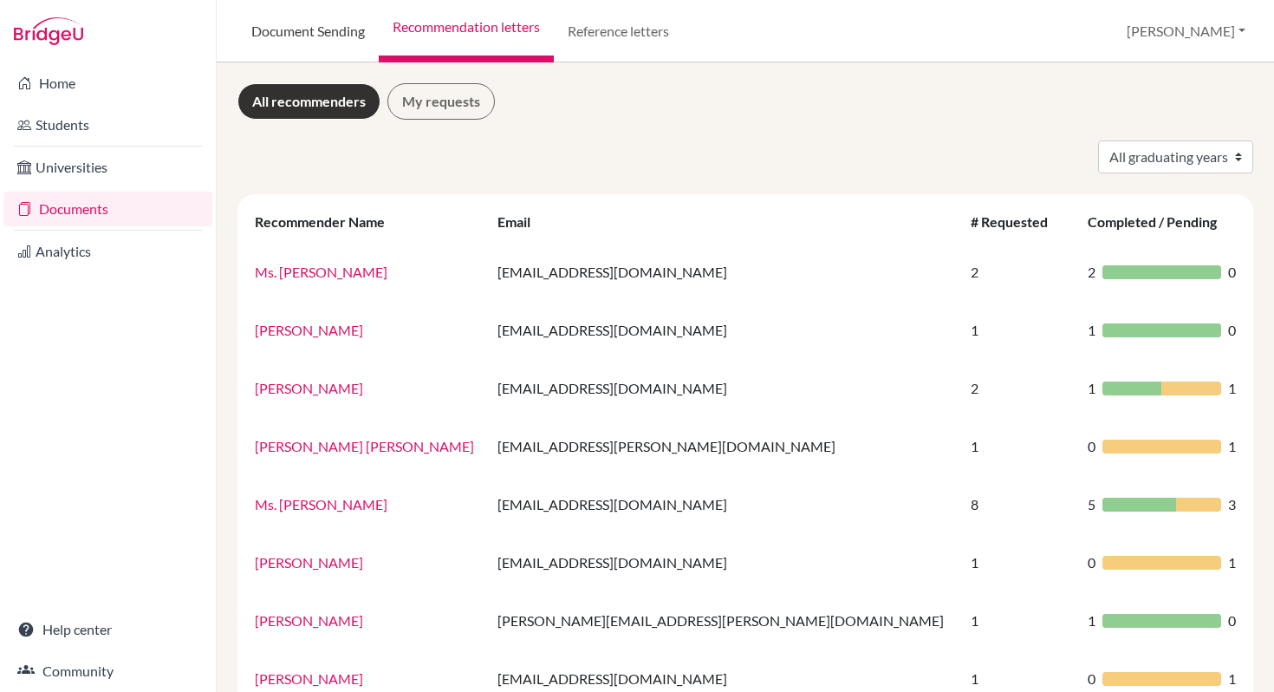
click at [296, 30] on link "Document Sending" at bounding box center [308, 31] width 141 height 62
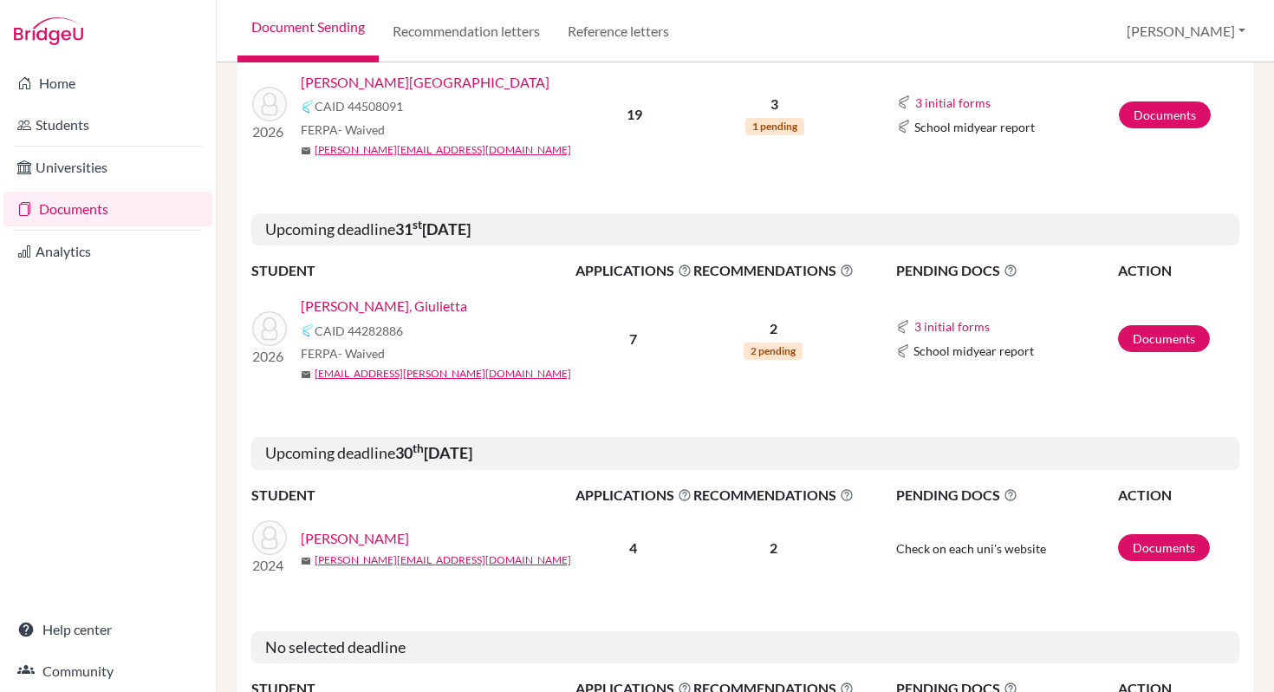
scroll to position [311, 0]
click at [1170, 338] on link "Documents" at bounding box center [1164, 339] width 92 height 27
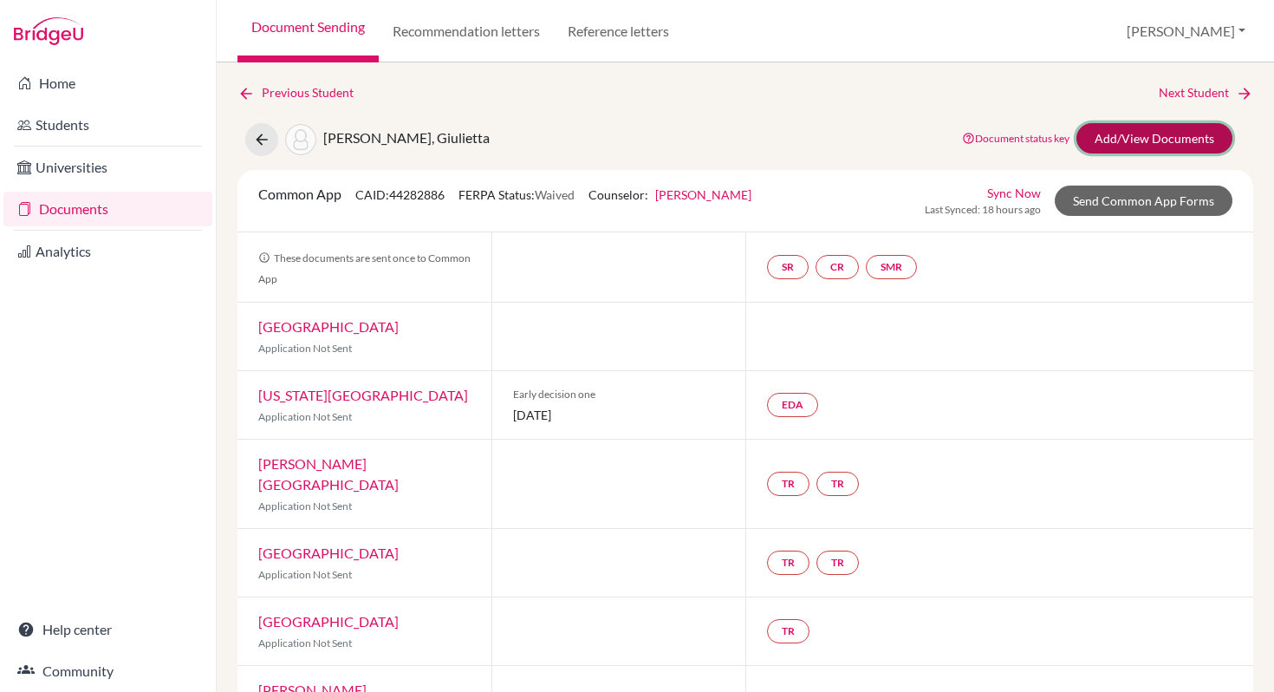
click at [1148, 134] on link "Add/View Documents" at bounding box center [1155, 138] width 156 height 30
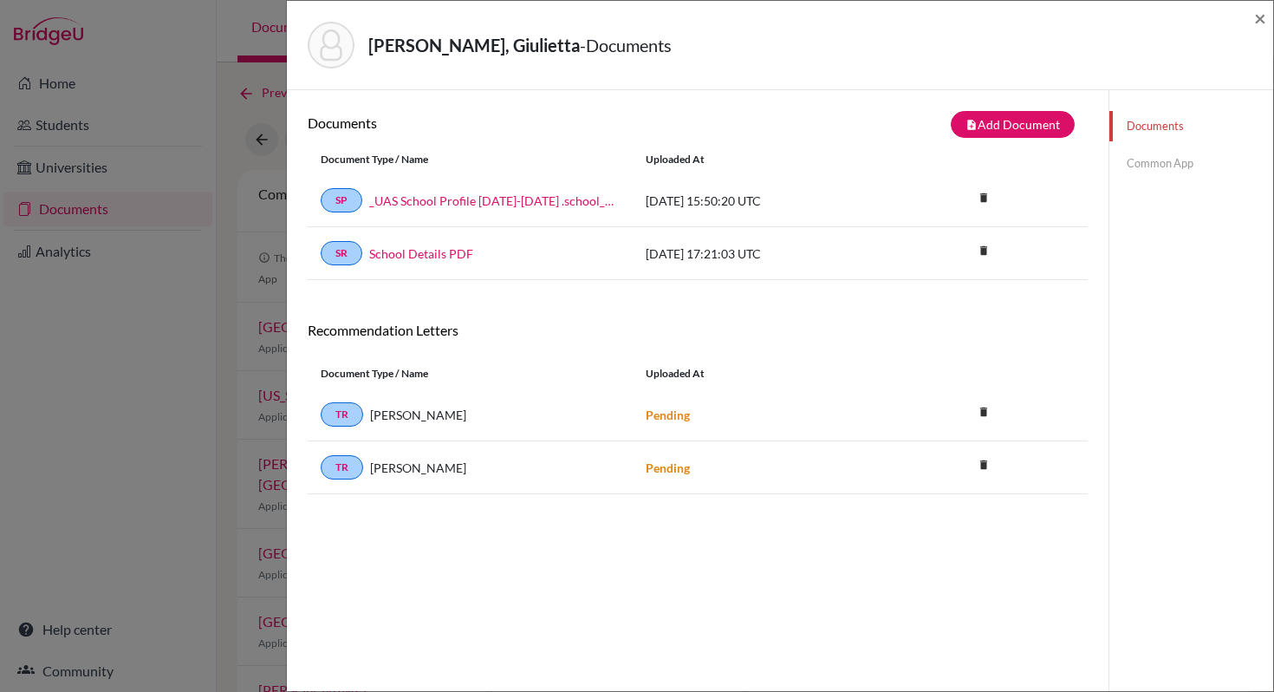
click at [1151, 160] on link "Common App" at bounding box center [1192, 163] width 164 height 30
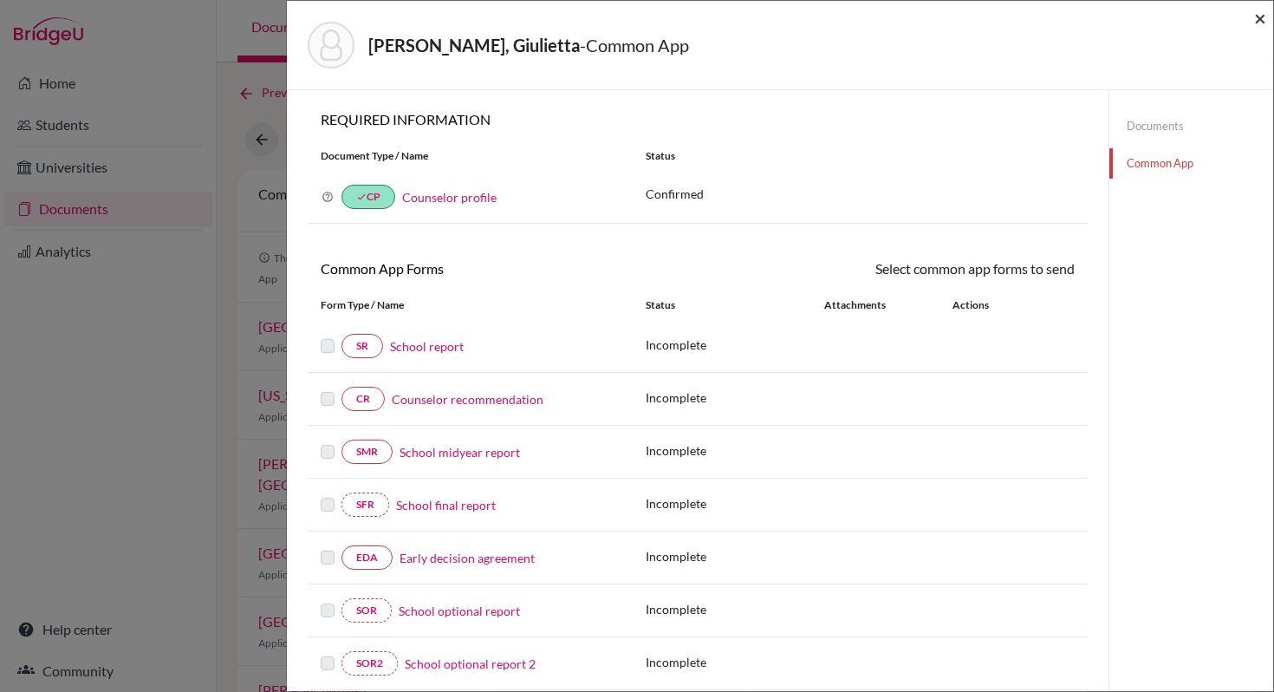
click at [1260, 16] on span "×" at bounding box center [1261, 17] width 12 height 25
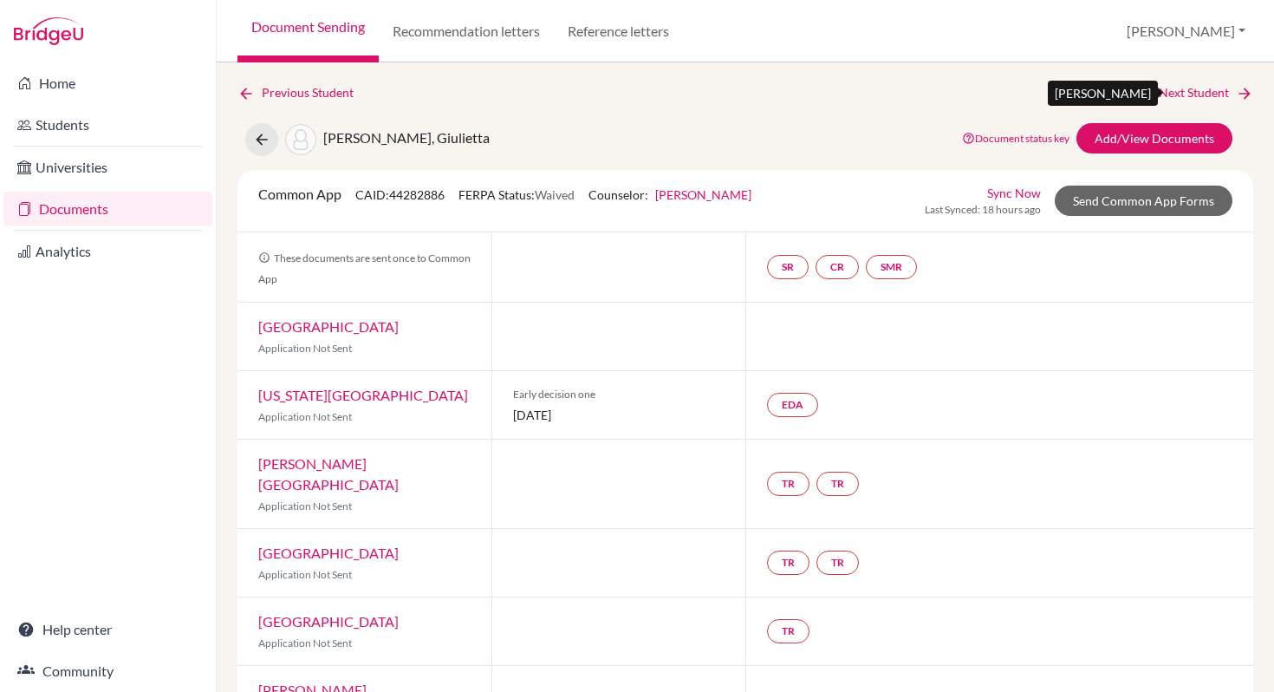
click at [1197, 91] on link "Next Student" at bounding box center [1206, 92] width 95 height 19
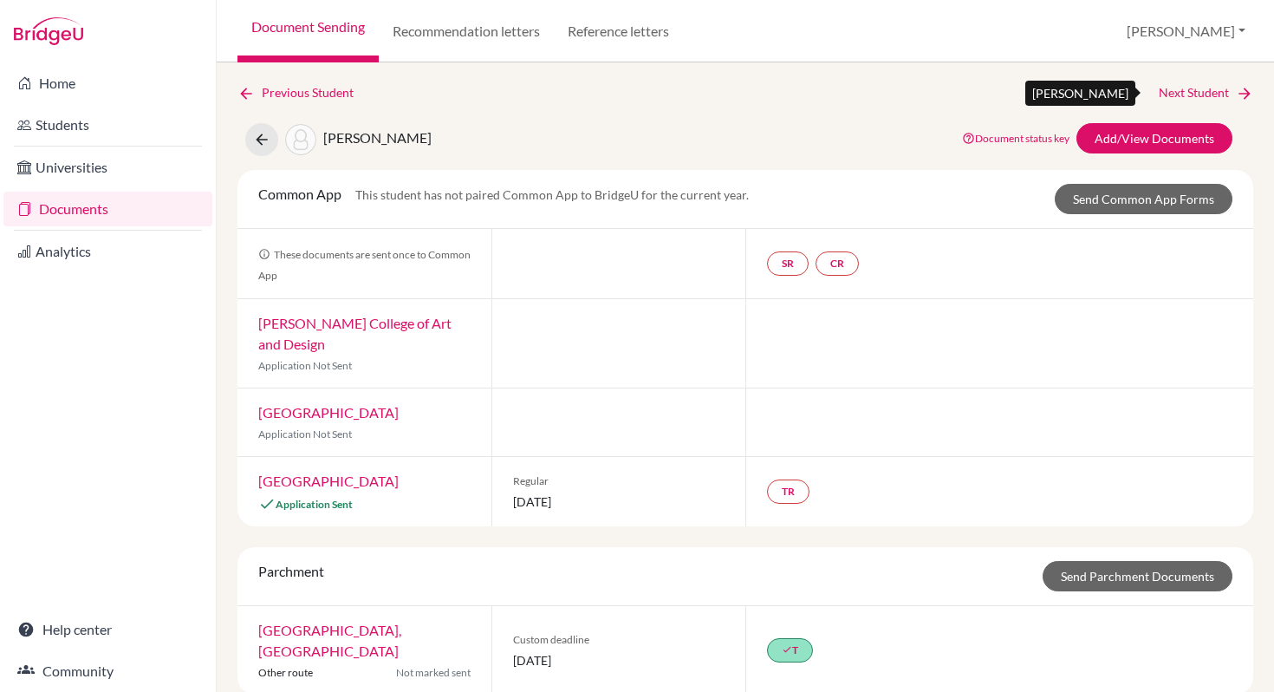
click at [1197, 91] on link "Next Student" at bounding box center [1206, 92] width 95 height 19
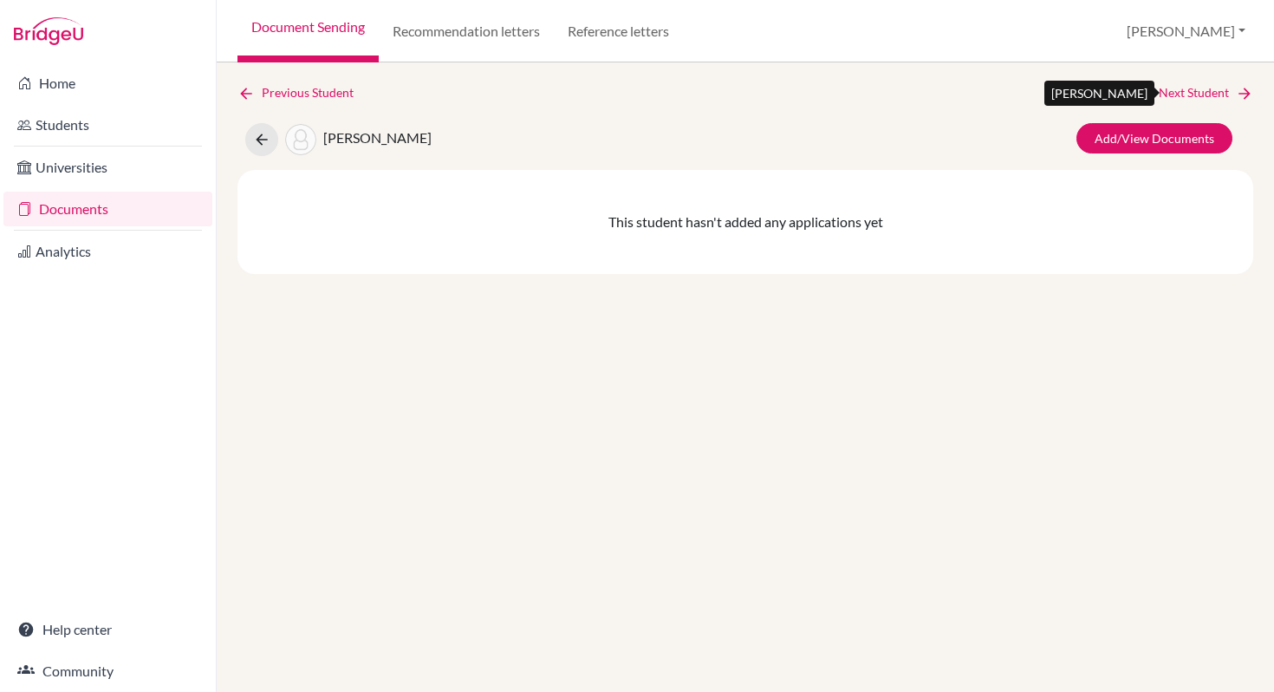
click at [1196, 92] on link "Next Student" at bounding box center [1206, 92] width 95 height 19
click at [70, 212] on link "Documents" at bounding box center [107, 209] width 209 height 35
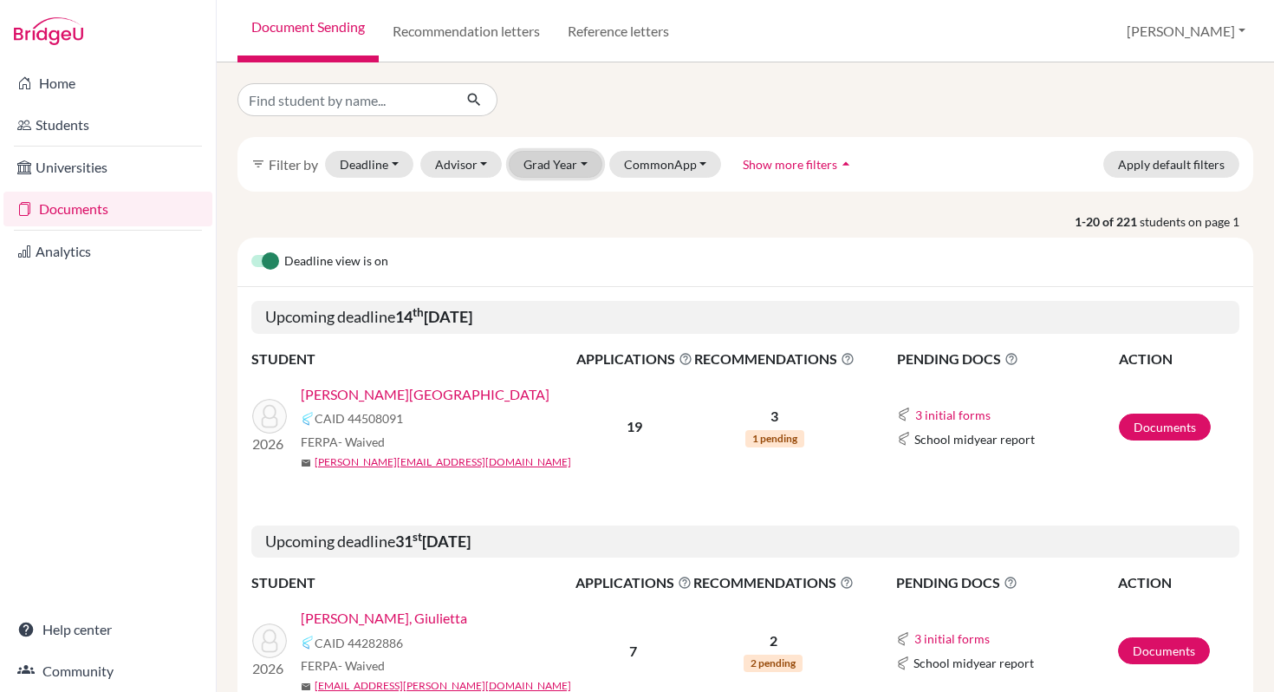
click at [564, 163] on button "Grad Year" at bounding box center [556, 164] width 94 height 27
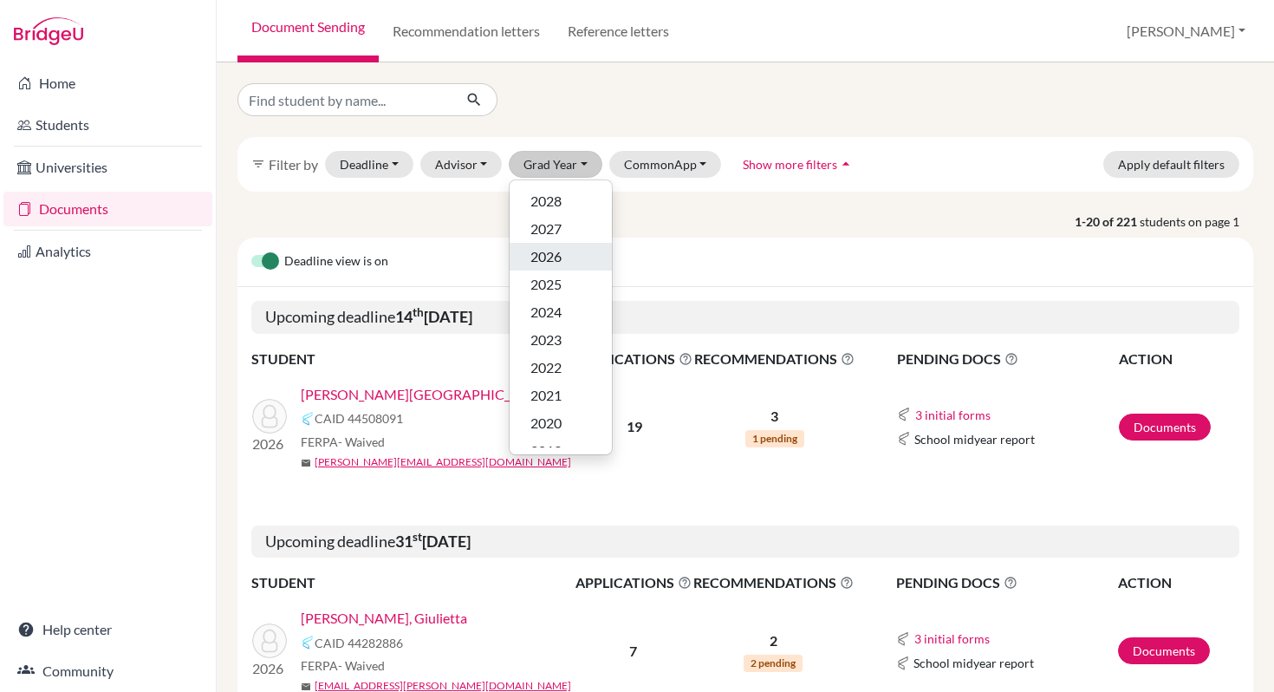
click at [551, 255] on span "2026" at bounding box center [546, 256] width 31 height 21
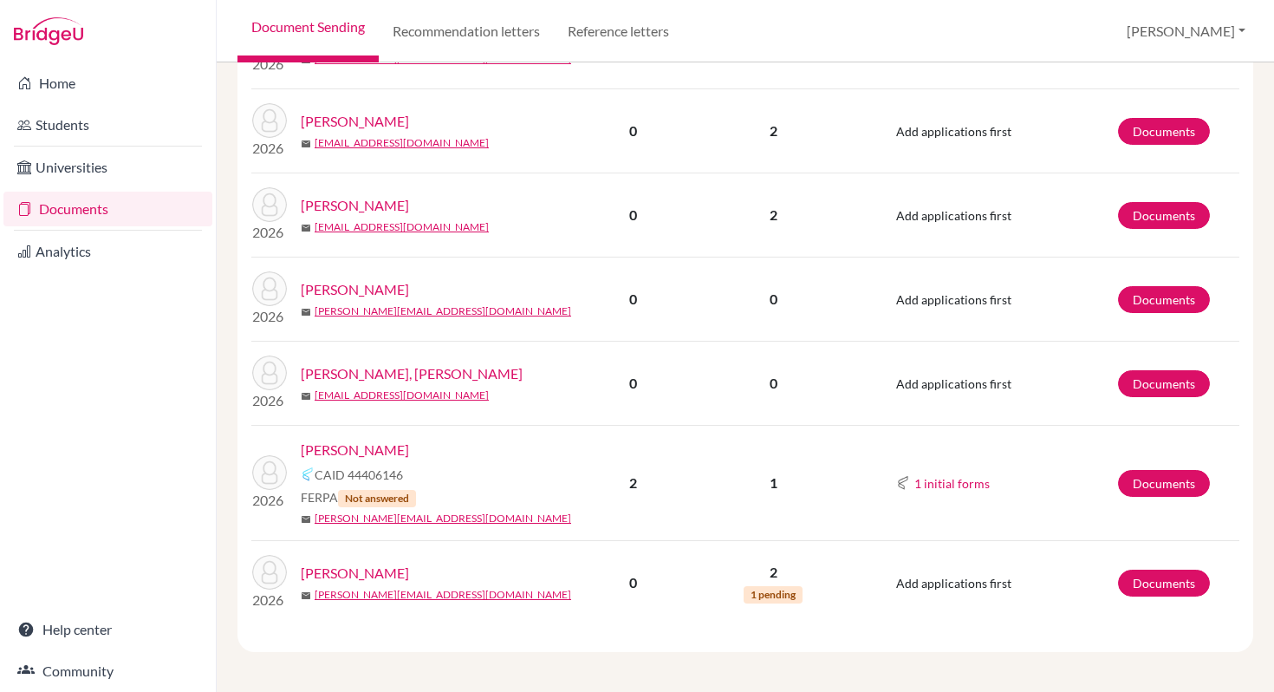
scroll to position [1833, 0]
click at [357, 445] on link "[PERSON_NAME]" at bounding box center [355, 449] width 108 height 21
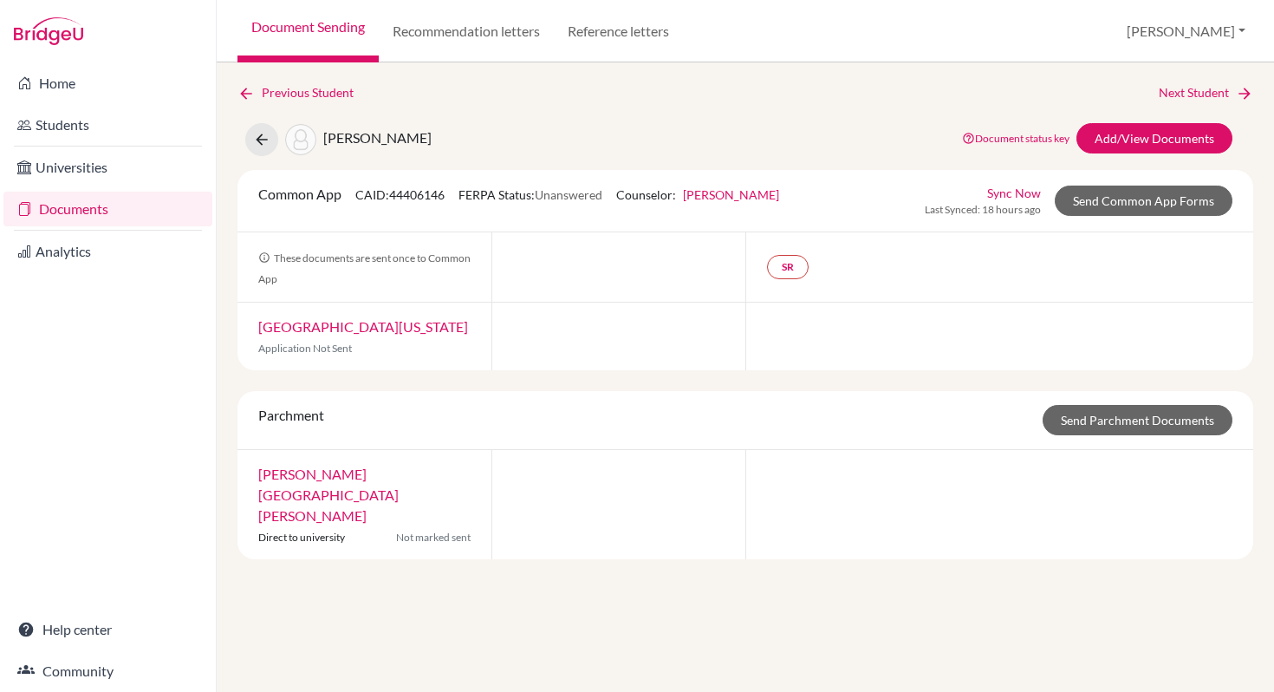
click at [345, 474] on link "[PERSON_NAME][GEOGRAPHIC_DATA][PERSON_NAME]" at bounding box center [328, 495] width 140 height 58
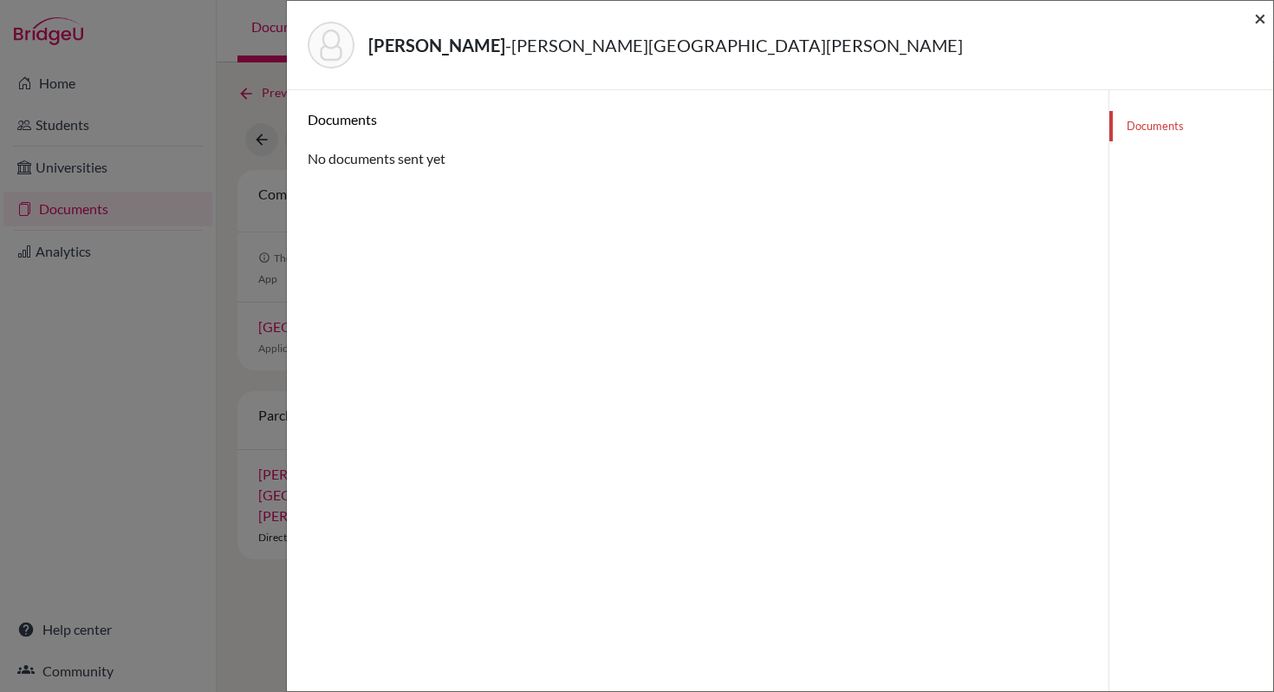
click at [1259, 16] on span "×" at bounding box center [1261, 17] width 12 height 25
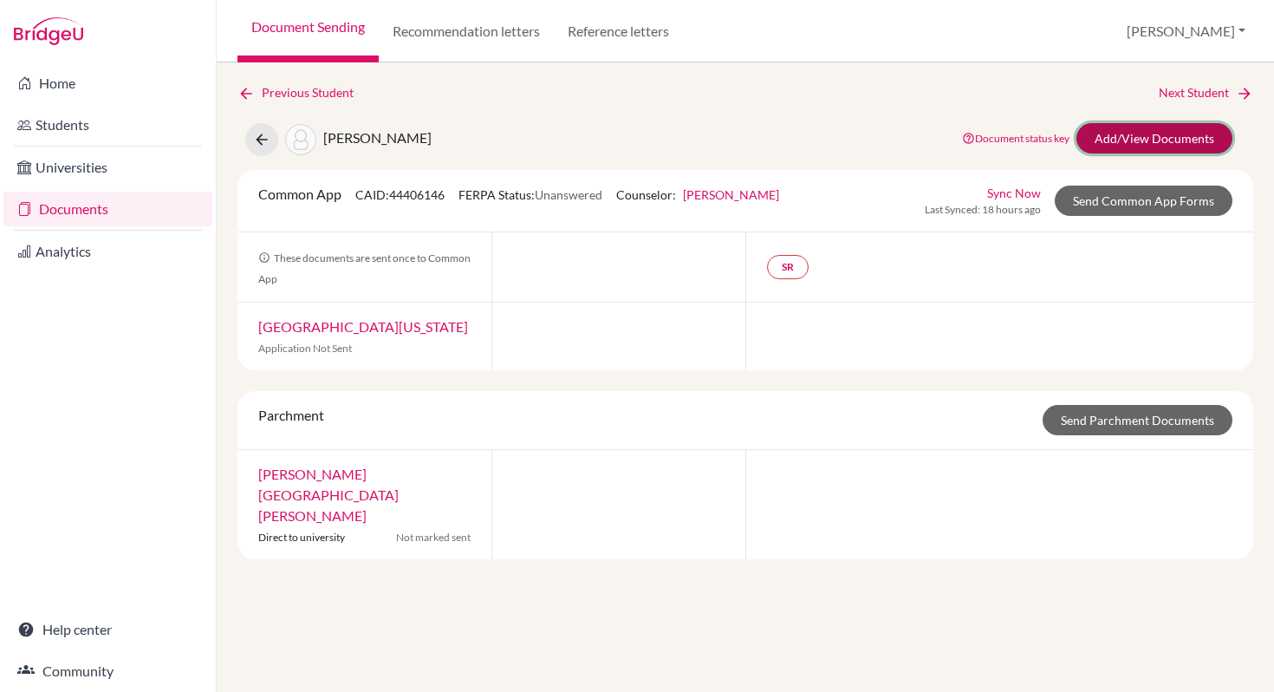
click at [1138, 137] on link "Add/View Documents" at bounding box center [1155, 138] width 156 height 30
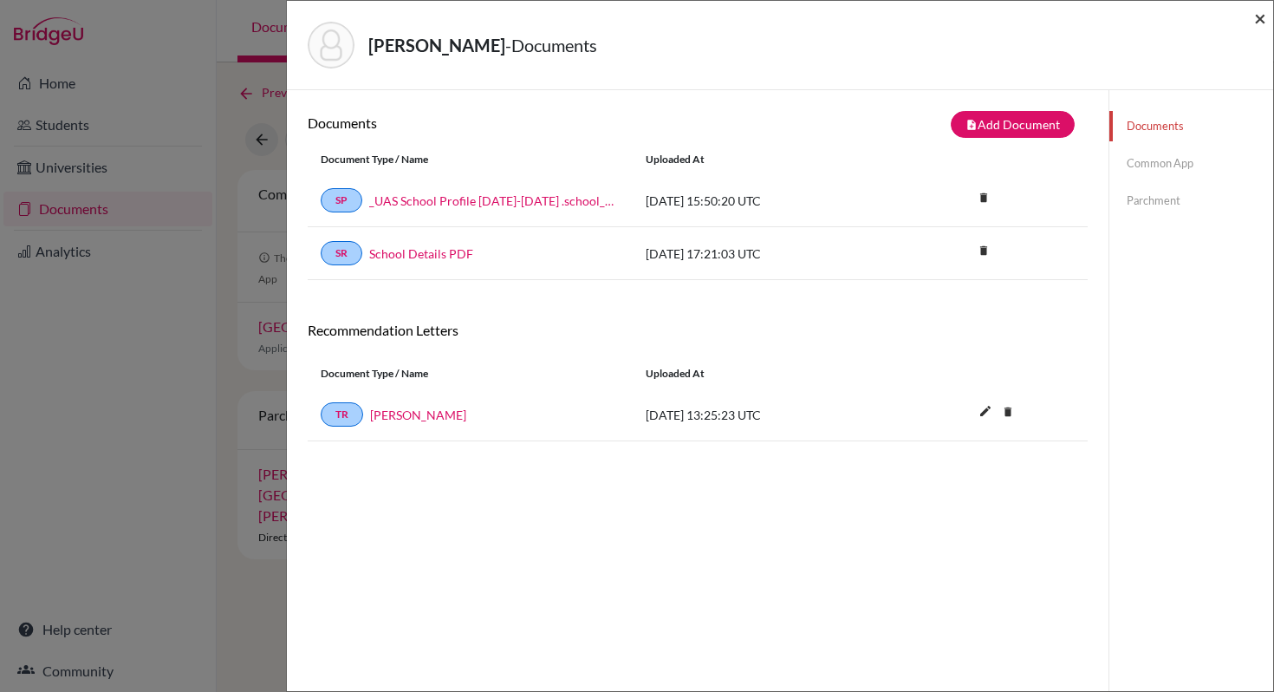
click at [1260, 13] on span "×" at bounding box center [1261, 17] width 12 height 25
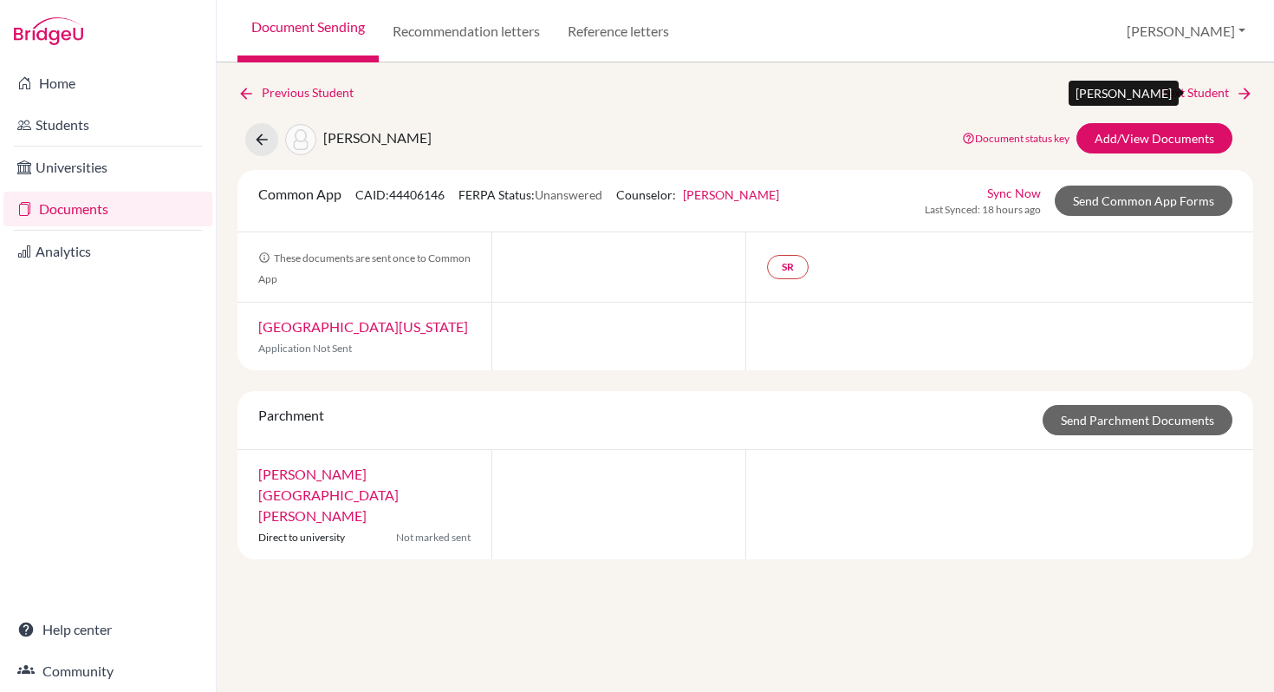
click at [1167, 90] on link "Next Student" at bounding box center [1206, 92] width 95 height 19
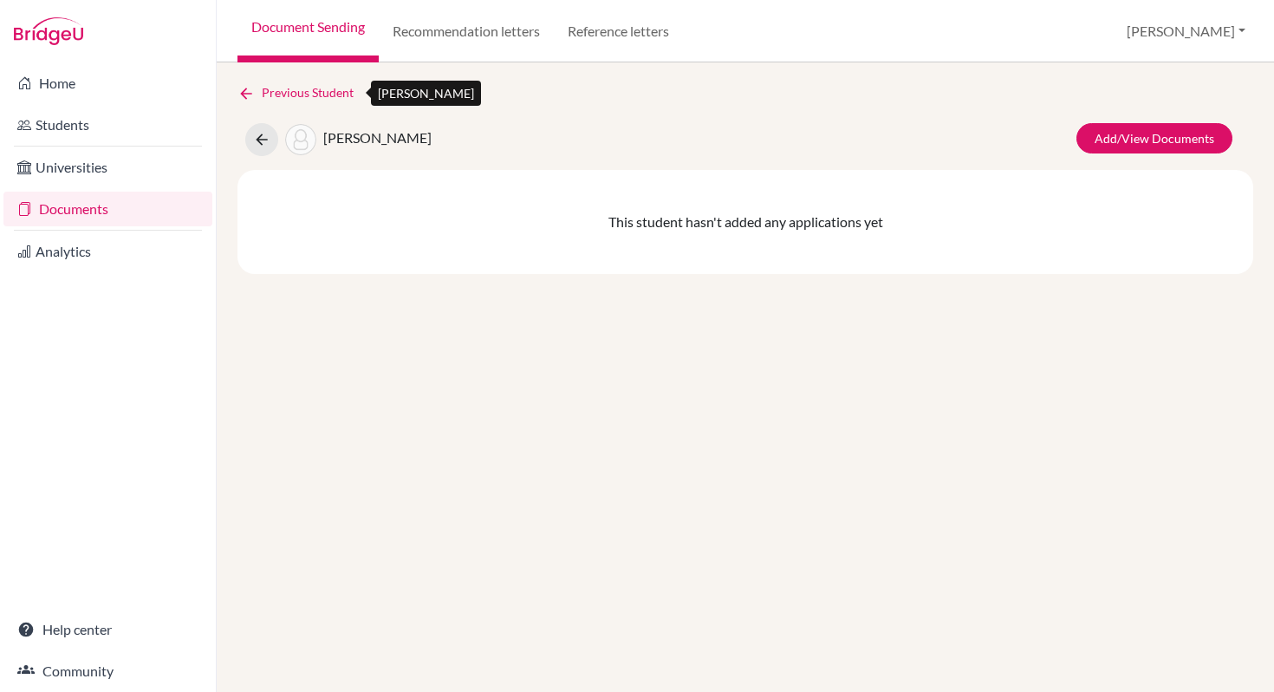
click at [293, 88] on link "Previous Student" at bounding box center [303, 92] width 130 height 19
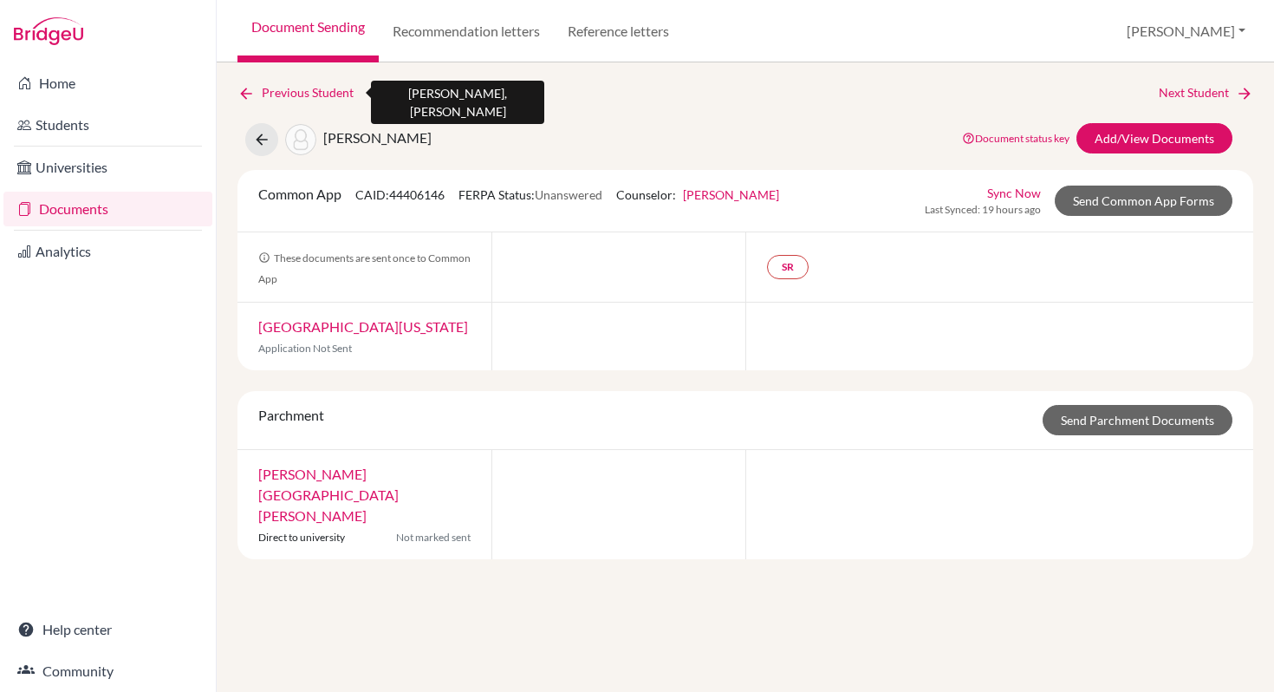
click at [293, 88] on link "Previous Student" at bounding box center [303, 92] width 130 height 19
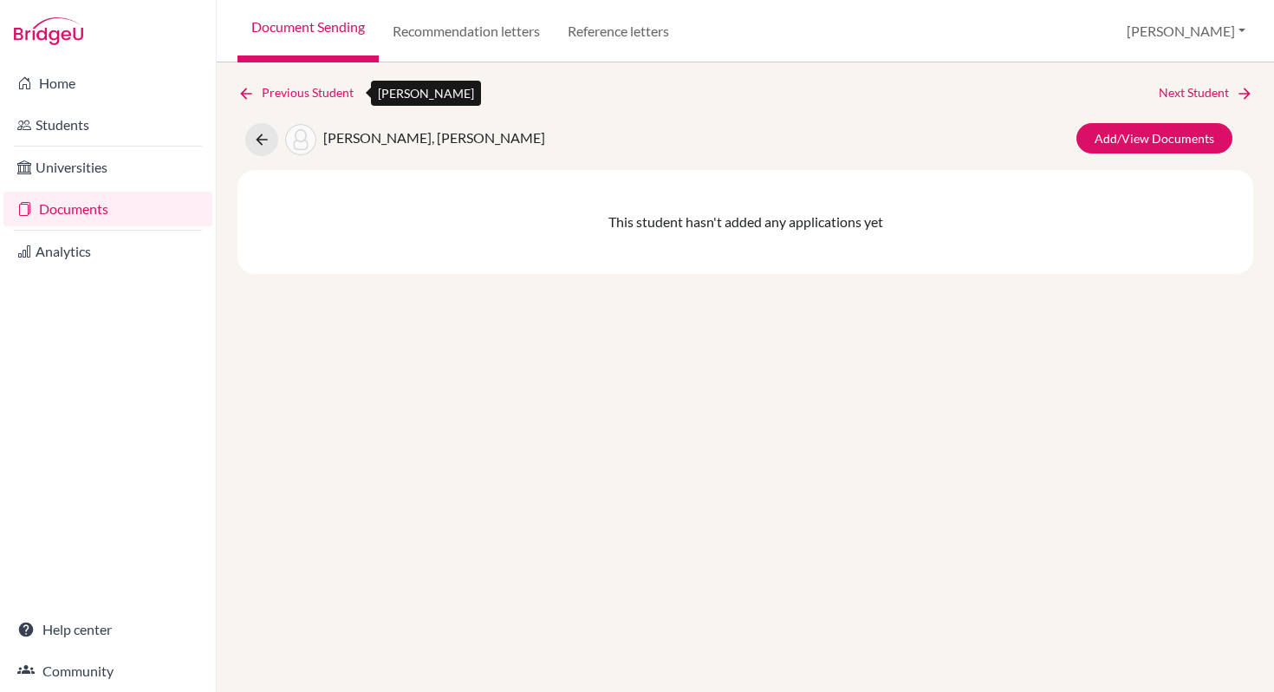
click at [293, 88] on link "Previous Student" at bounding box center [303, 92] width 130 height 19
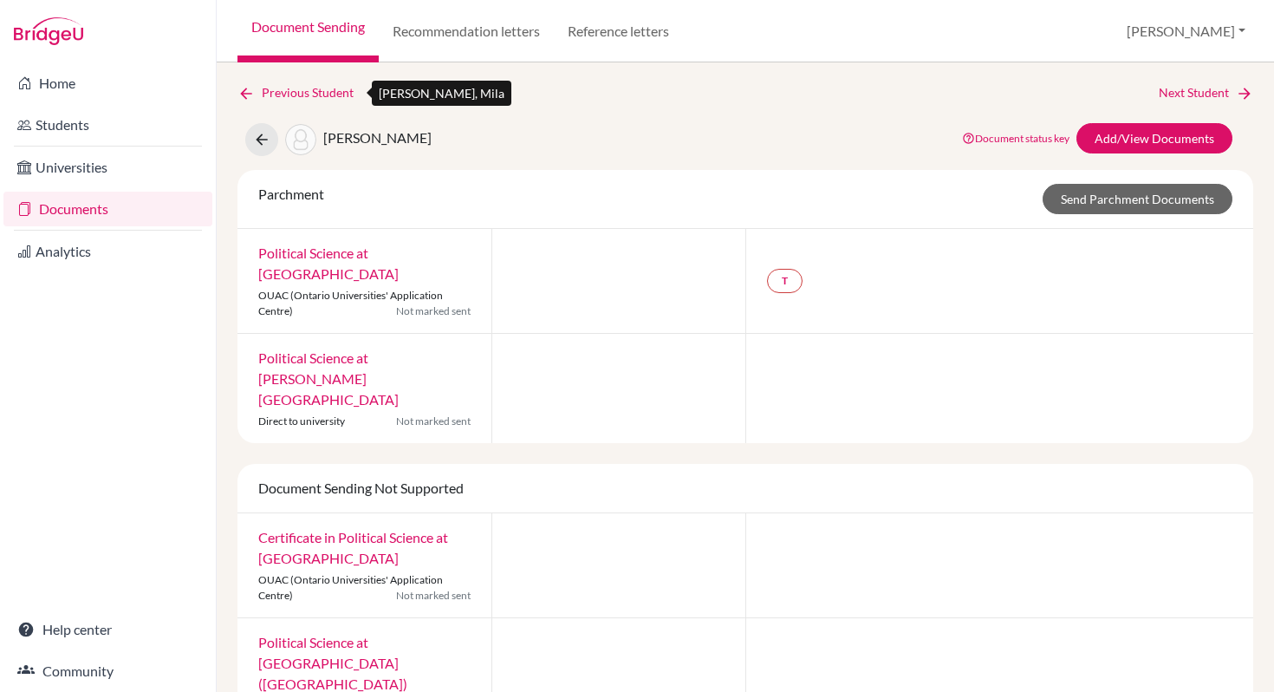
click at [274, 90] on link "Previous Student" at bounding box center [303, 92] width 130 height 19
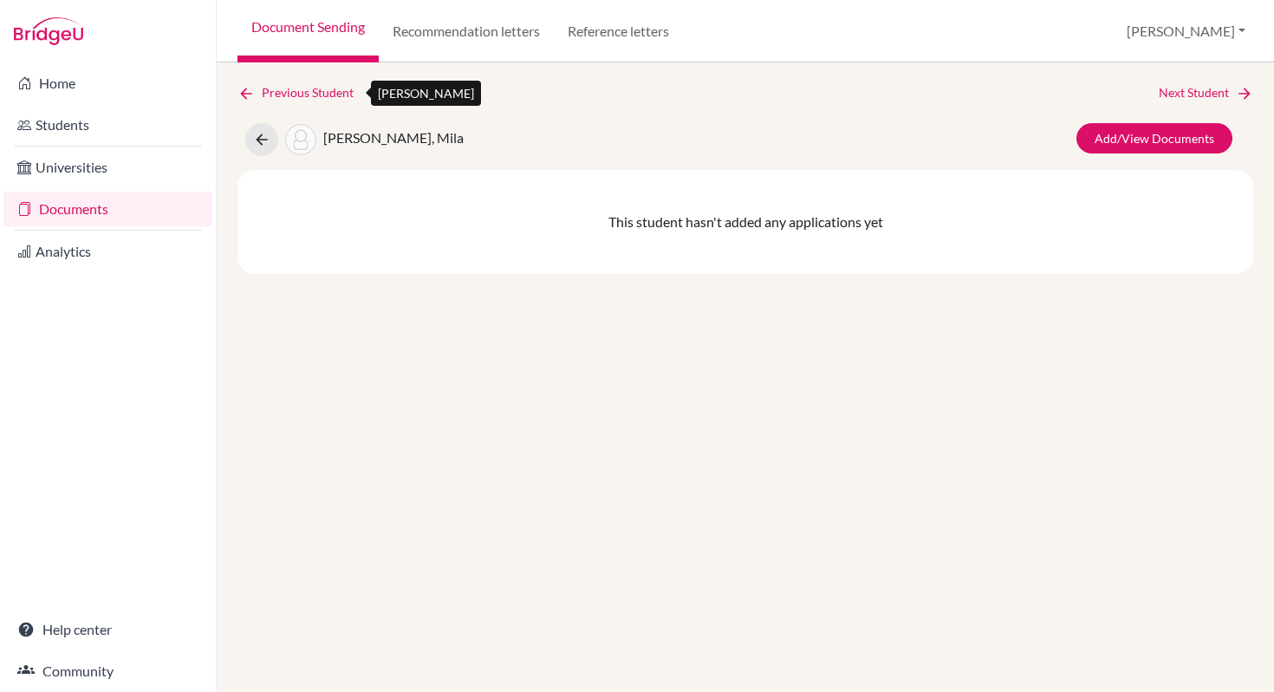
click at [274, 90] on link "Previous Student" at bounding box center [303, 92] width 130 height 19
click at [287, 92] on link "Previous Student" at bounding box center [303, 92] width 130 height 19
click at [277, 91] on link "Previous Student" at bounding box center [303, 92] width 130 height 19
click at [272, 90] on link "Previous Student" at bounding box center [303, 92] width 130 height 19
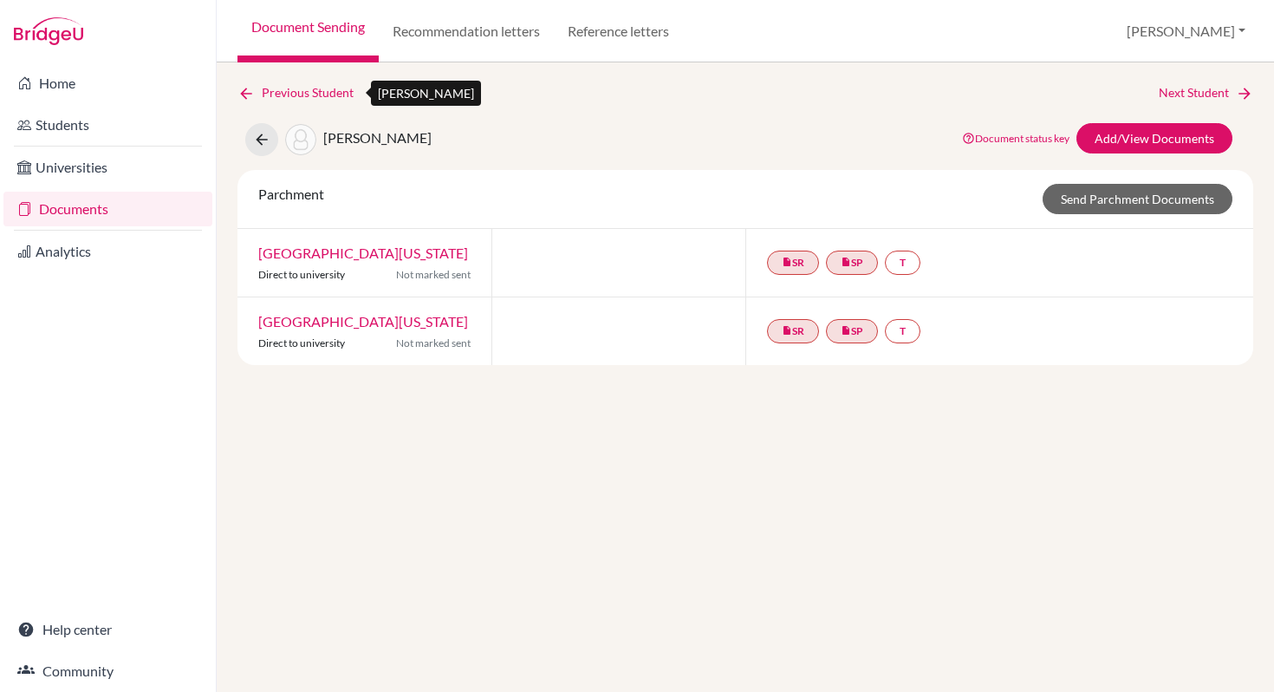
click at [272, 90] on link "Previous Student" at bounding box center [303, 92] width 130 height 19
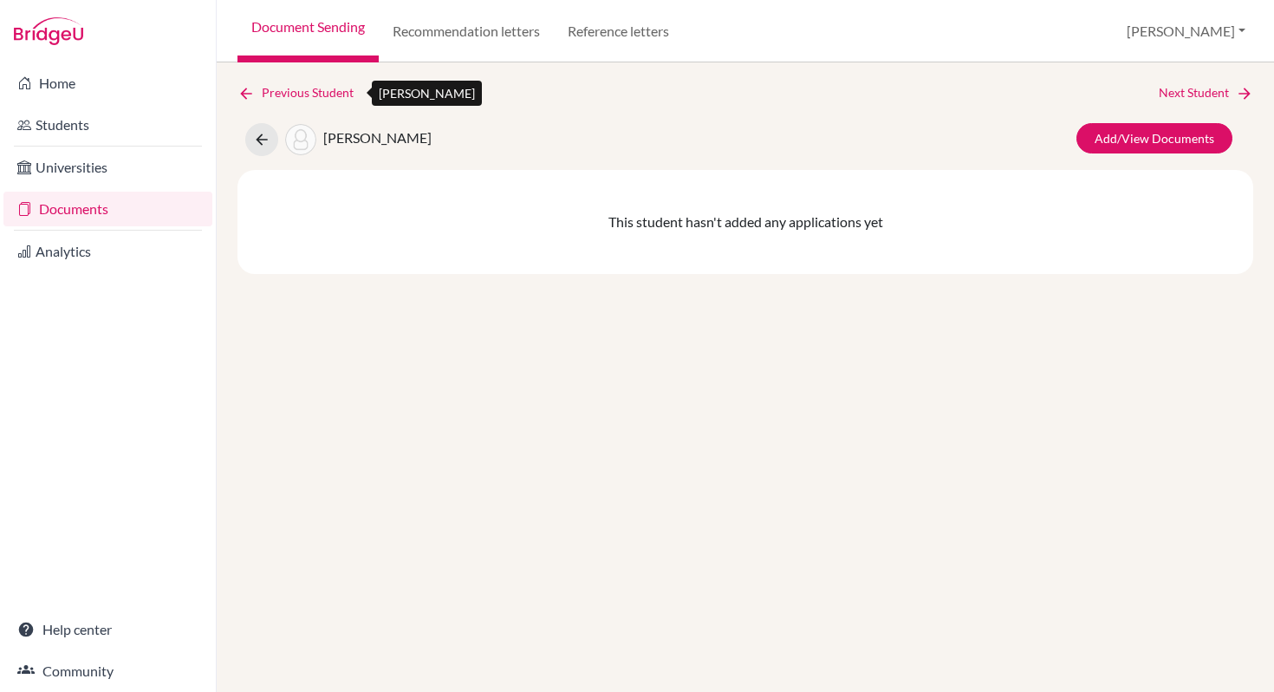
click at [272, 90] on link "Previous Student" at bounding box center [303, 92] width 130 height 19
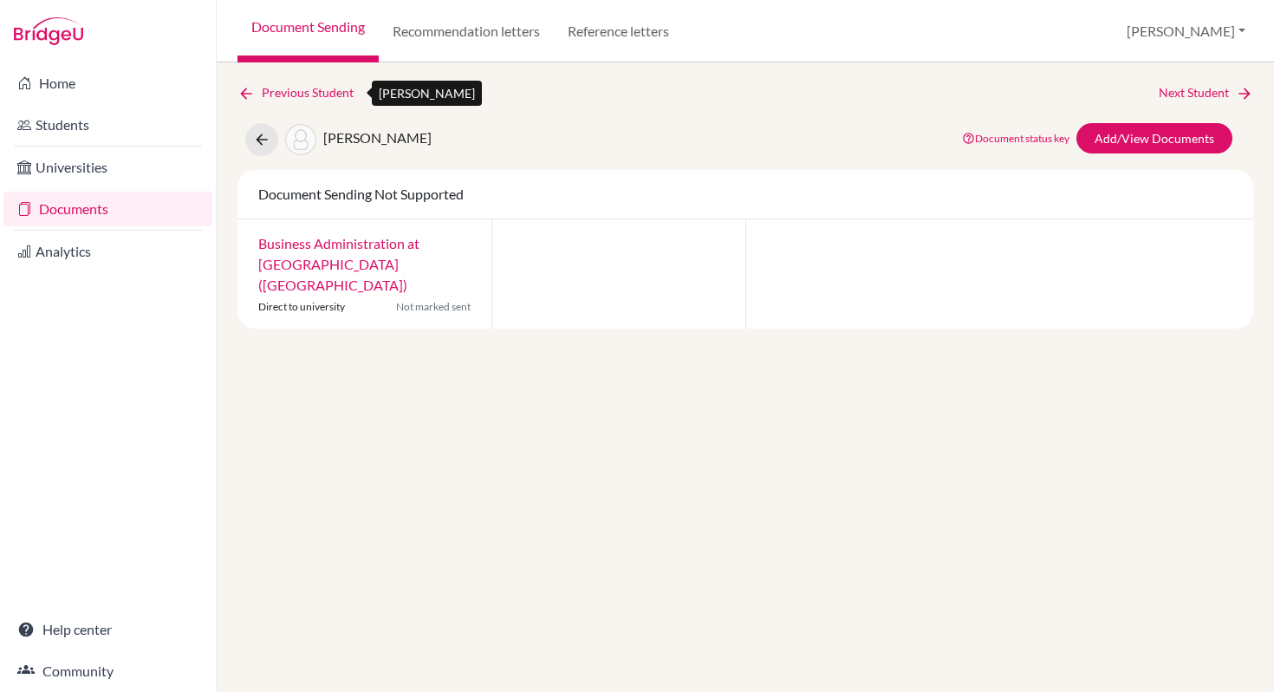
click at [271, 89] on link "Previous Student" at bounding box center [303, 92] width 130 height 19
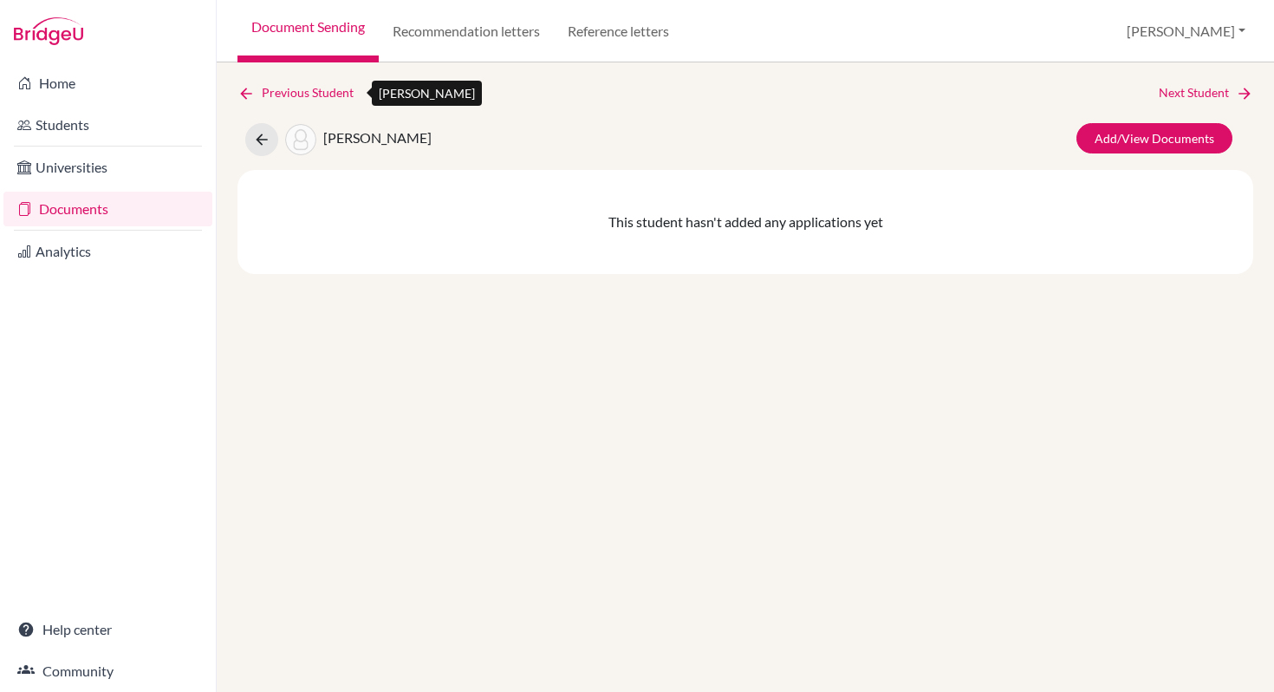
click at [271, 89] on link "Previous Student" at bounding box center [303, 92] width 130 height 19
